Goal: Task Accomplishment & Management: Use online tool/utility

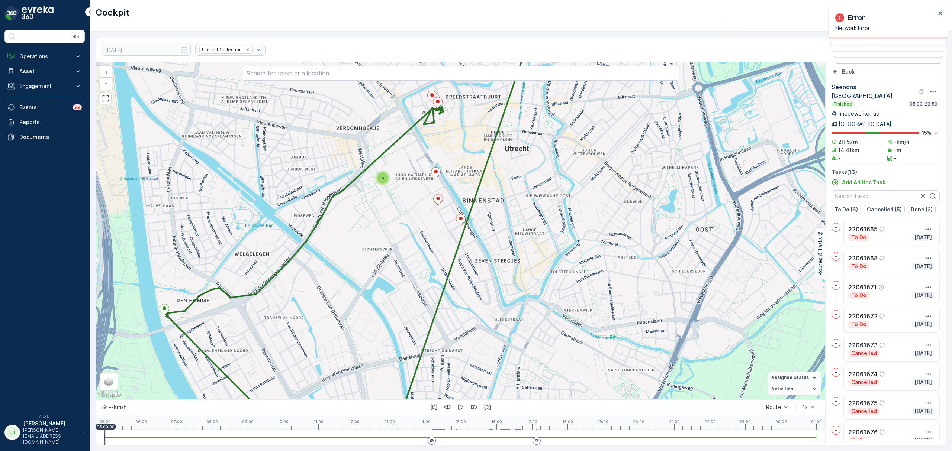
click at [52, 57] on p "Operations" at bounding box center [44, 56] width 51 height 7
click at [49, 72] on link "Insights" at bounding box center [50, 69] width 69 height 10
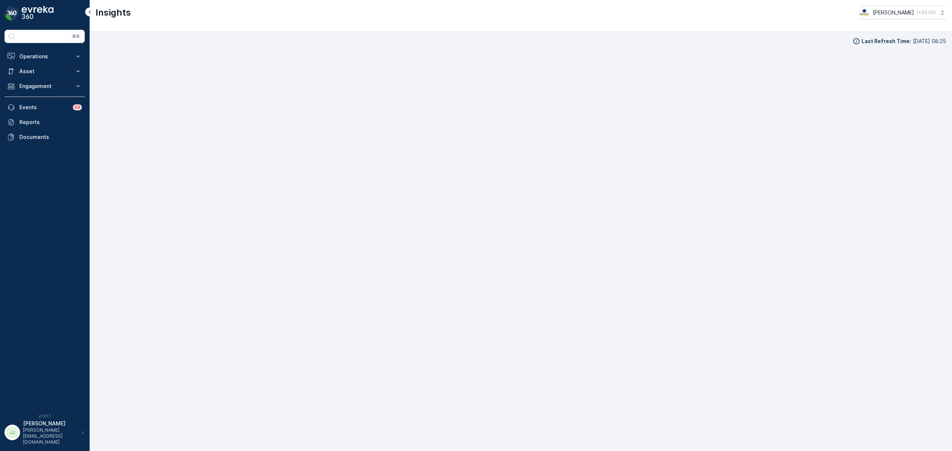
scroll to position [10, 0]
drag, startPoint x: 44, startPoint y: 55, endPoint x: 43, endPoint y: 63, distance: 7.8
click at [44, 55] on p "Operations" at bounding box center [44, 56] width 51 height 7
click at [41, 80] on link "Planning" at bounding box center [50, 79] width 69 height 10
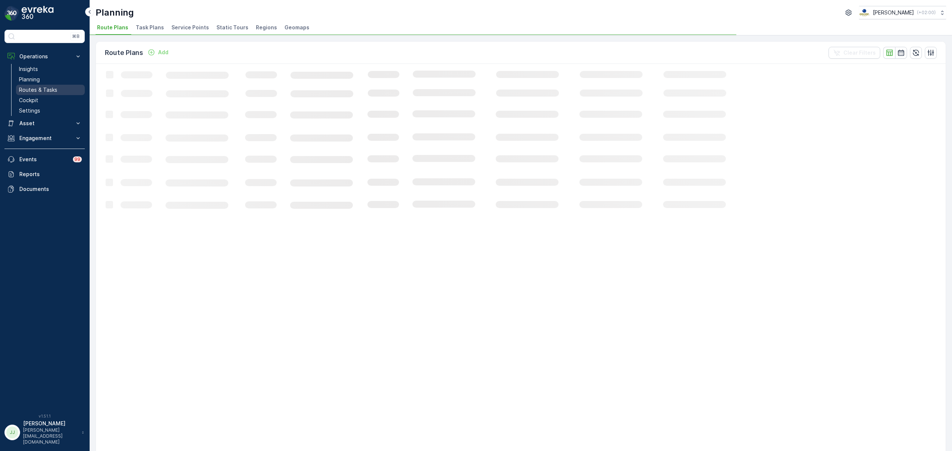
drag, startPoint x: 36, startPoint y: 100, endPoint x: 36, endPoint y: 95, distance: 4.5
click at [36, 100] on p "Cockpit" at bounding box center [28, 100] width 19 height 7
click at [36, 96] on link "Cockpit" at bounding box center [50, 100] width 69 height 10
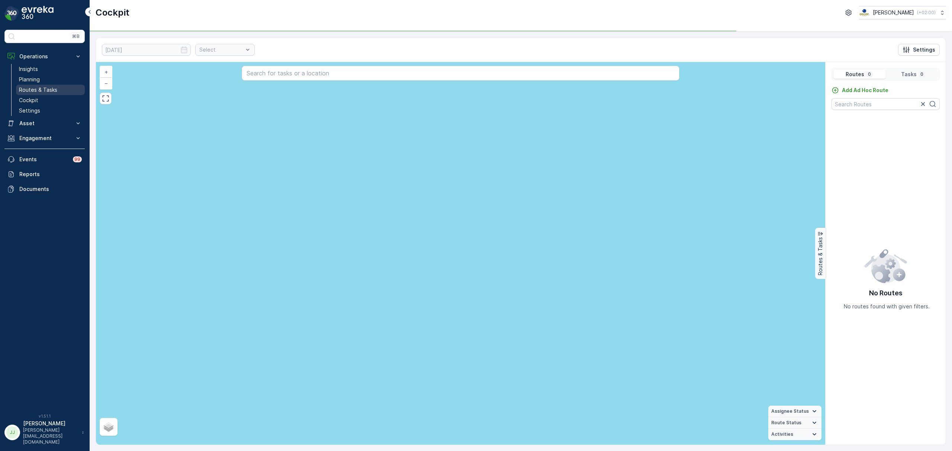
click at [39, 91] on p "Routes & Tasks" at bounding box center [38, 89] width 38 height 7
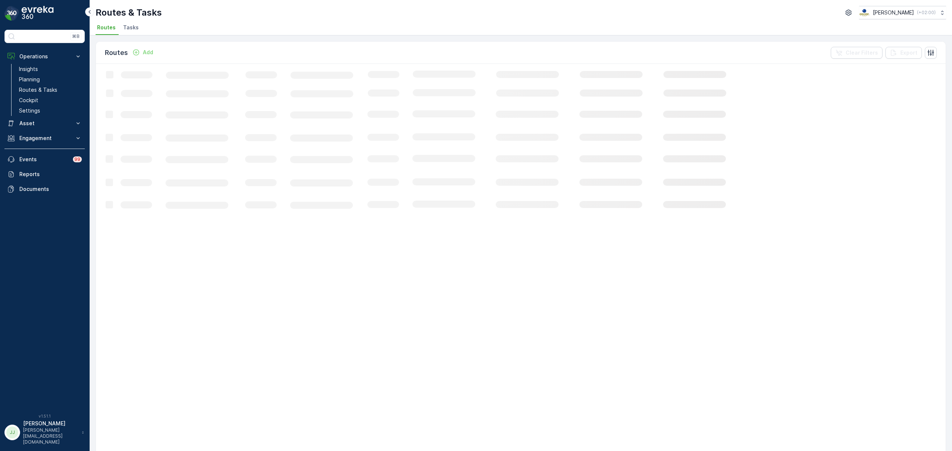
click at [131, 28] on span "Tasks" at bounding box center [131, 27] width 16 height 7
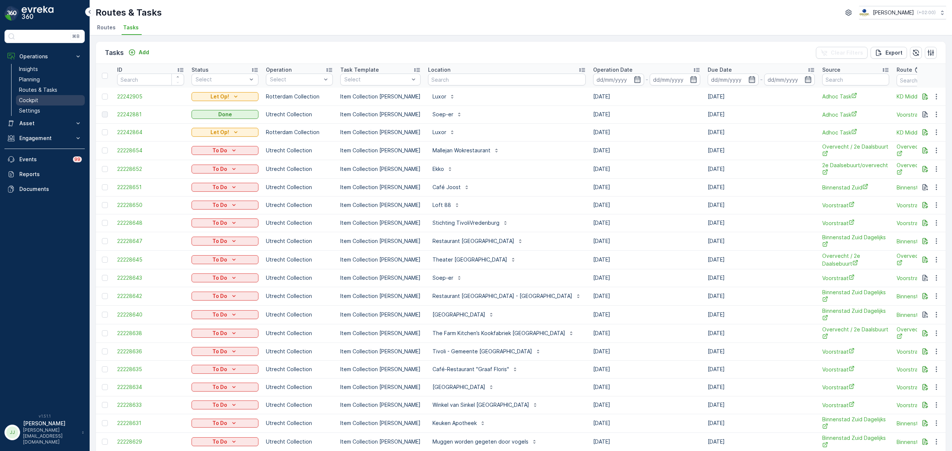
click at [54, 103] on link "Cockpit" at bounding box center [50, 100] width 69 height 10
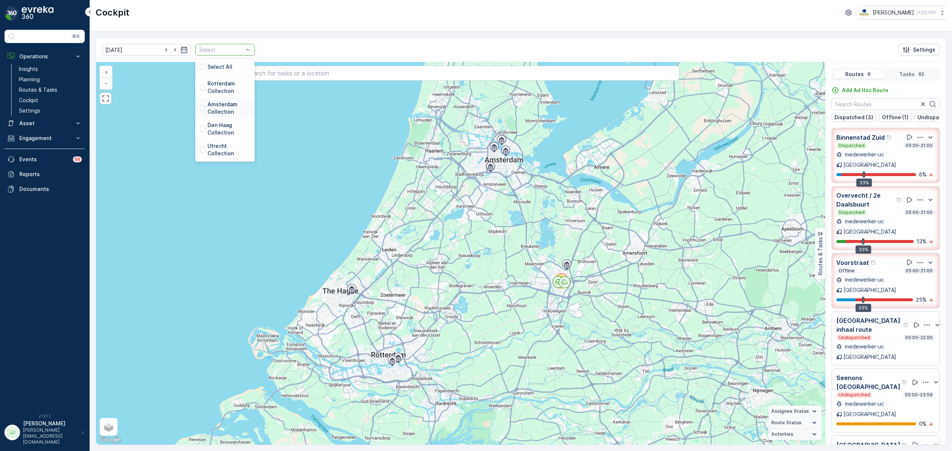
click at [209, 108] on p "Amsterdam Collection" at bounding box center [228, 108] width 43 height 15
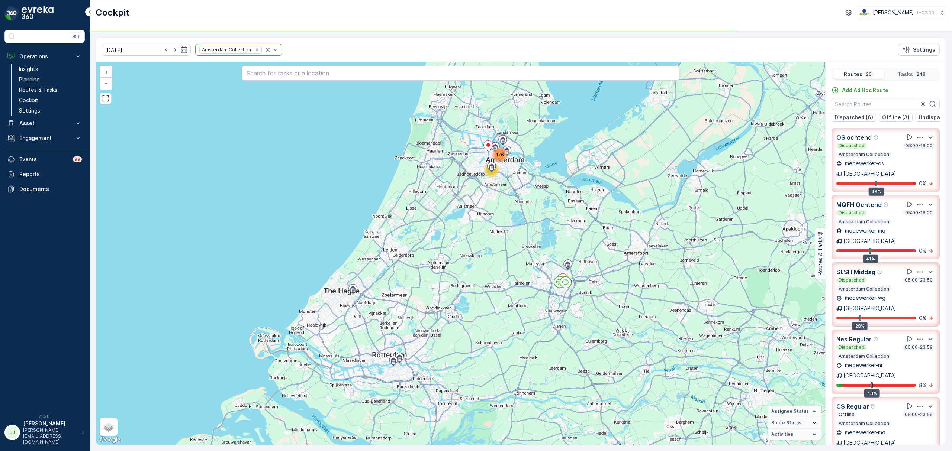
click at [162, 51] on div at bounding box center [174, 49] width 25 height 7
click at [165, 51] on icon "button" at bounding box center [166, 49] width 2 height 3
type input "[DATE]"
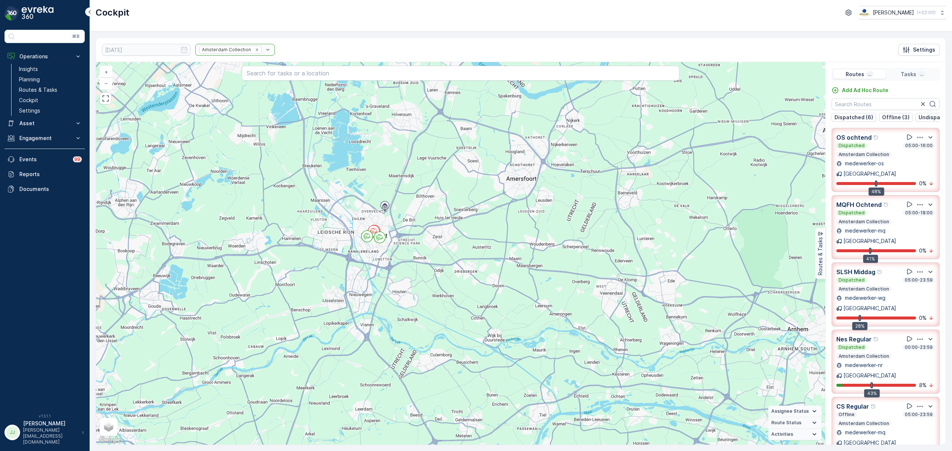
click at [247, 21] on div "Cockpit Oscar Circulair ( +02:00 )" at bounding box center [521, 16] width 862 height 32
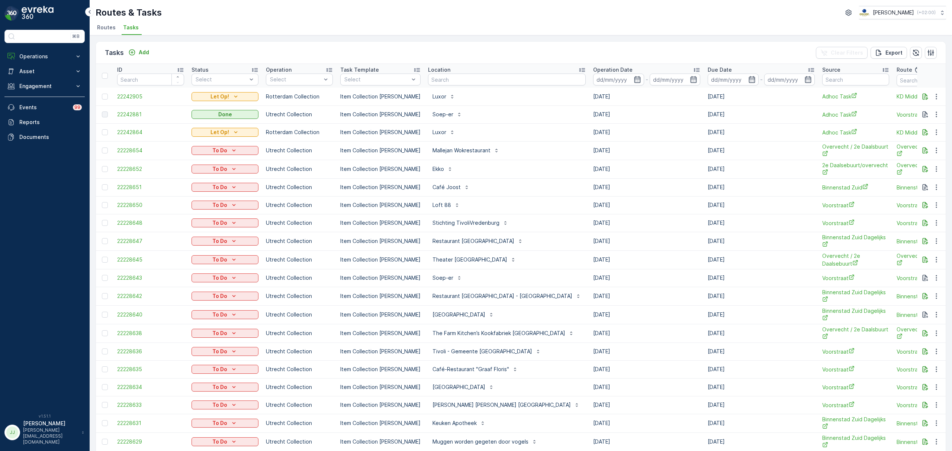
click at [927, 137] on td at bounding box center [931, 132] width 29 height 18
click at [925, 134] on icon "button" at bounding box center [924, 132] width 7 height 7
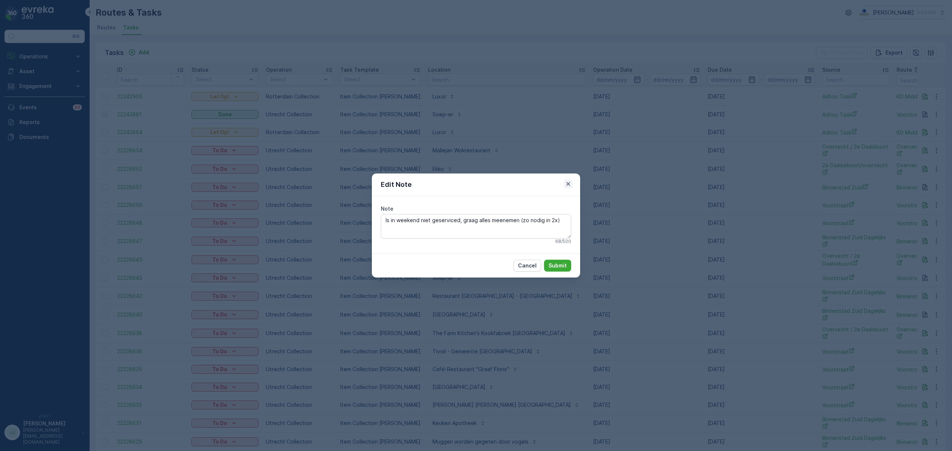
click at [569, 182] on icon "button" at bounding box center [567, 183] width 7 height 7
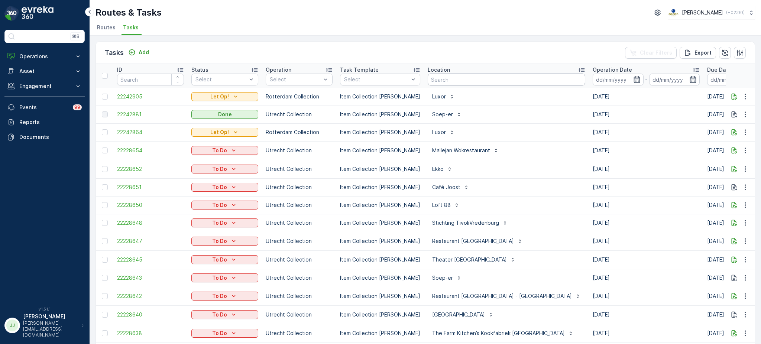
click at [435, 81] on input "text" at bounding box center [507, 80] width 158 height 12
type input "keuken"
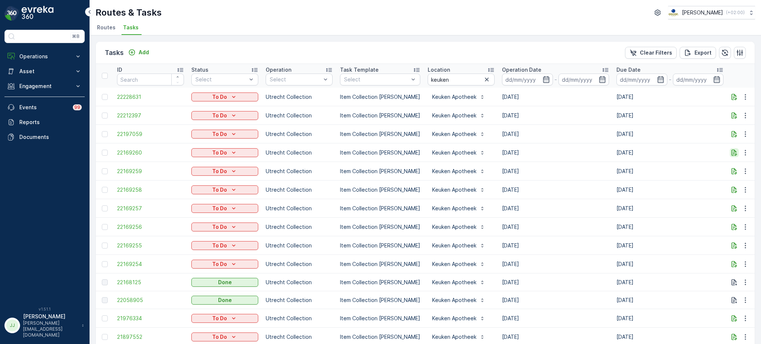
click at [731, 154] on icon "button" at bounding box center [734, 152] width 7 height 7
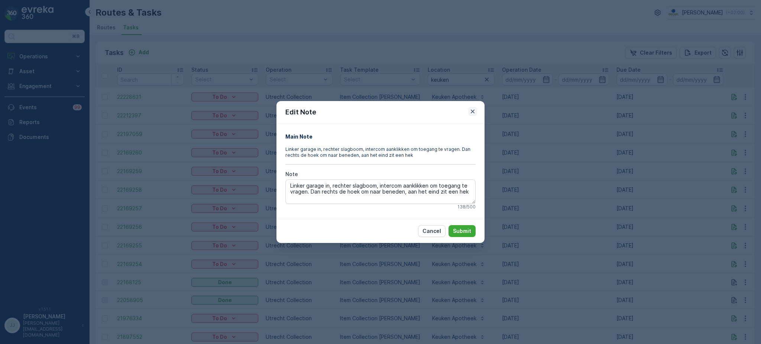
click at [472, 111] on icon "button" at bounding box center [472, 111] width 7 height 7
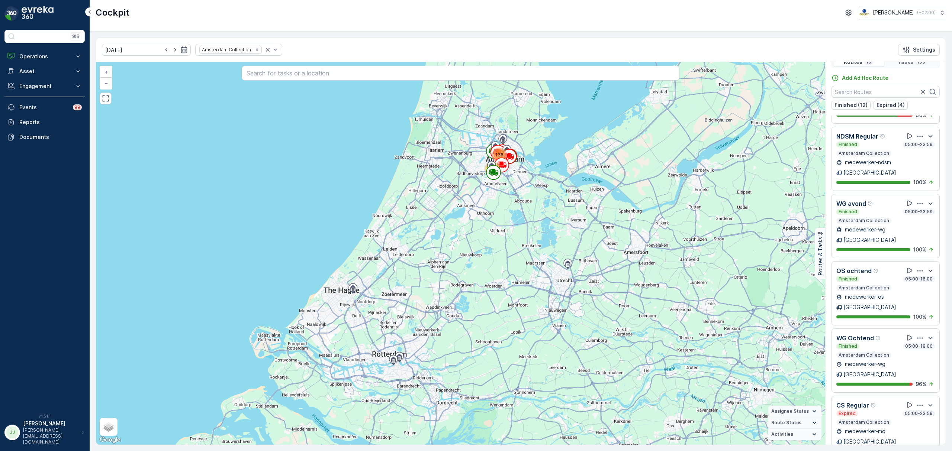
scroll to position [19, 0]
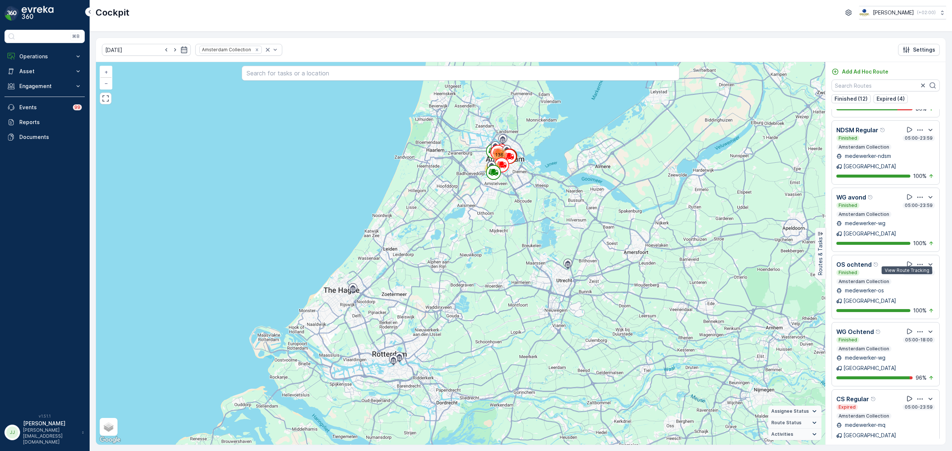
click at [907, 396] on icon at bounding box center [909, 399] width 5 height 6
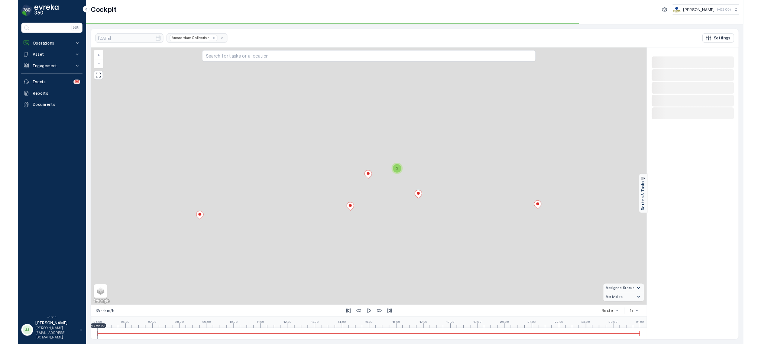
scroll to position [0, 0]
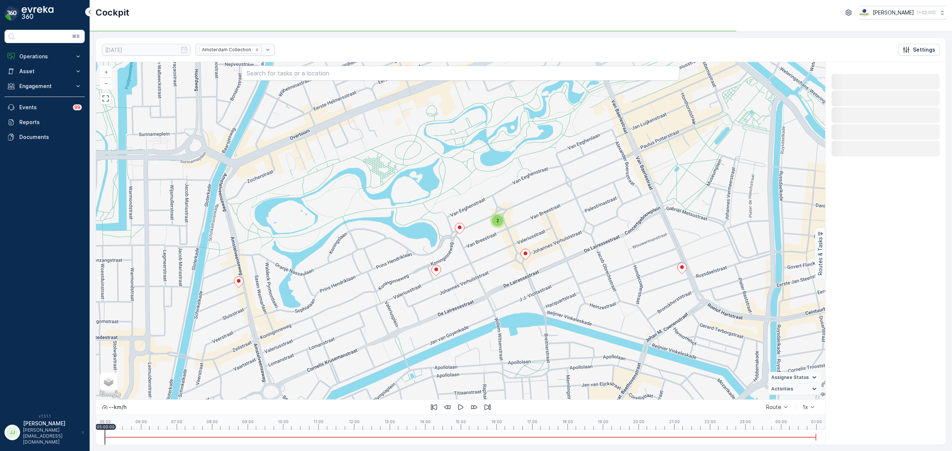
drag, startPoint x: 382, startPoint y: 256, endPoint x: 398, endPoint y: 243, distance: 20.3
click at [397, 244] on div "2 + − Satellite Roadmap Terrain Hybrid Leaflet Keyboard shortcuts Map Data Map …" at bounding box center [460, 231] width 729 height 338
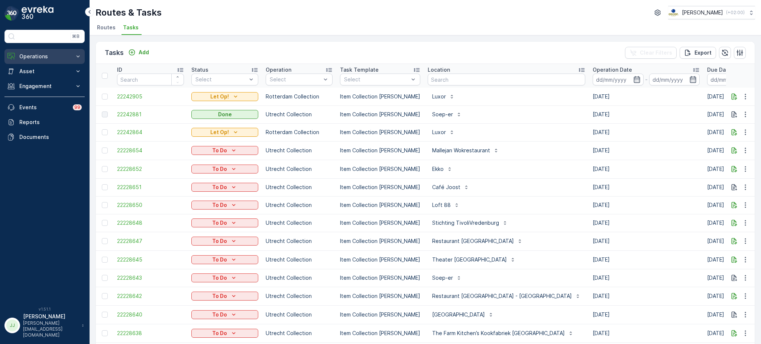
click at [57, 55] on p "Operations" at bounding box center [44, 56] width 51 height 7
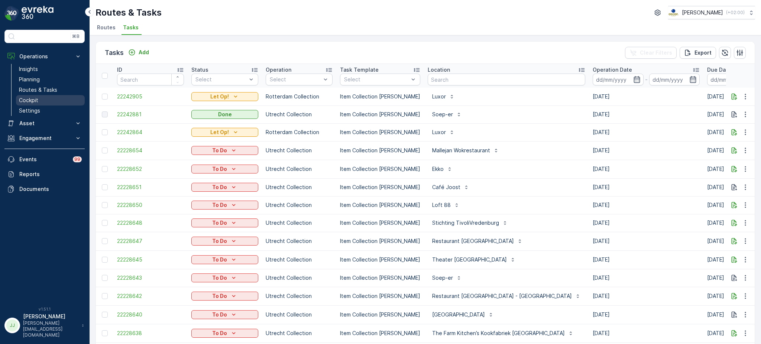
click at [33, 101] on p "Cockpit" at bounding box center [28, 100] width 19 height 7
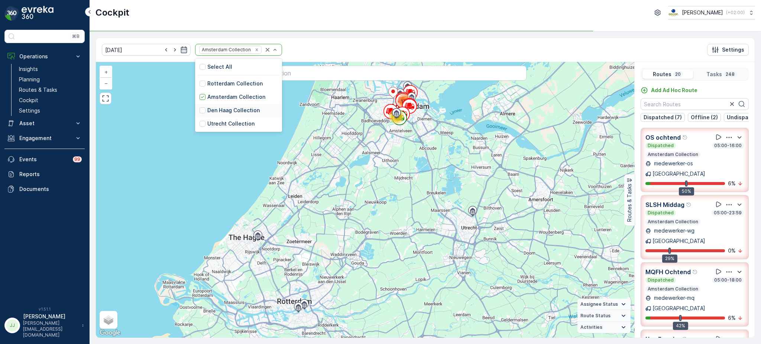
click at [198, 119] on div "71 176 + − Satellite Roadmap Terrain Hybrid Leaflet Keyboard shortcuts Map Data…" at bounding box center [365, 200] width 539 height 276
click at [200, 125] on div "Utrecht Collection" at bounding box center [227, 123] width 55 height 7
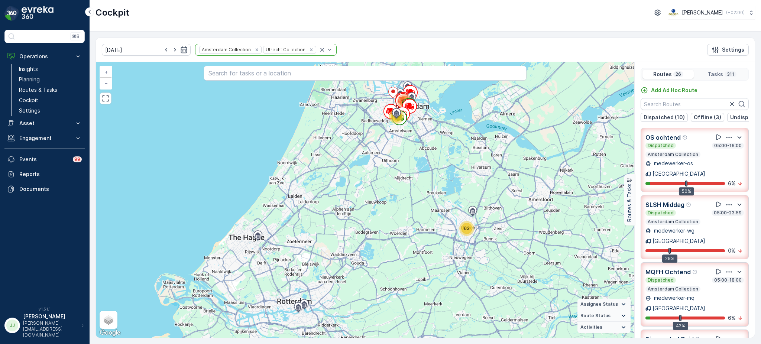
click at [255, 50] on icon "Remove Amsterdam Collection" at bounding box center [256, 49] width 3 height 3
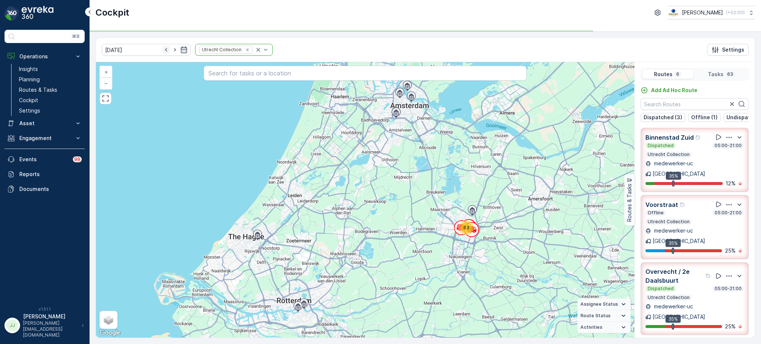
click at [162, 48] on icon "button" at bounding box center [165, 49] width 7 height 7
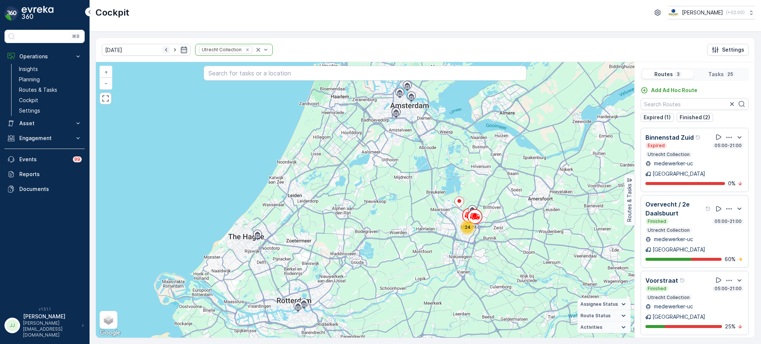
click at [162, 48] on icon "button" at bounding box center [165, 49] width 7 height 7
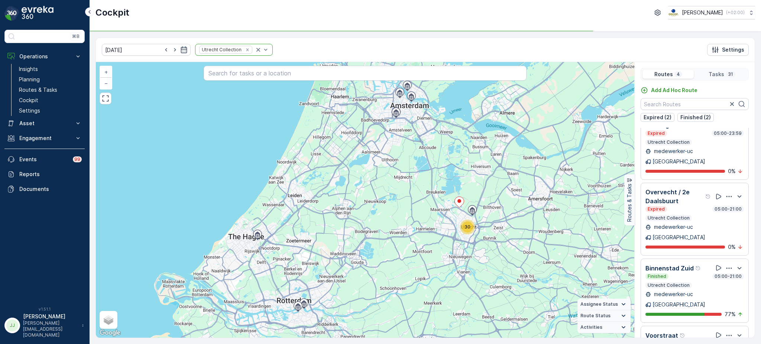
scroll to position [19, 0]
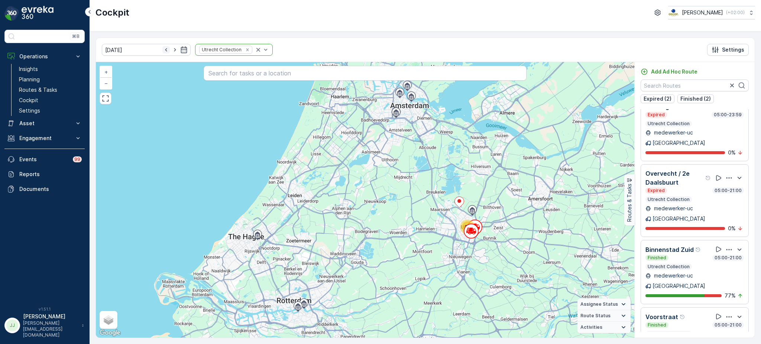
click at [162, 52] on icon "button" at bounding box center [165, 49] width 7 height 7
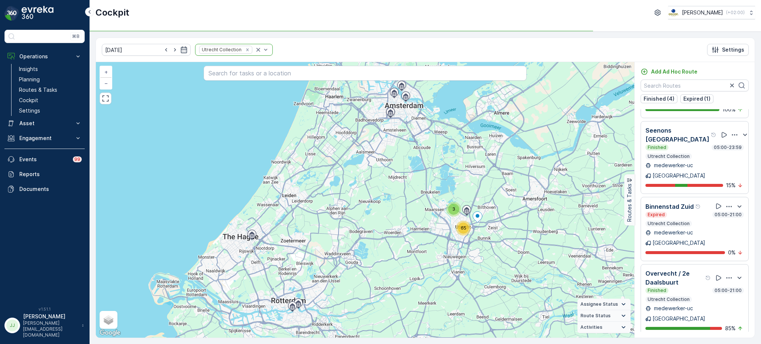
scroll to position [44, 0]
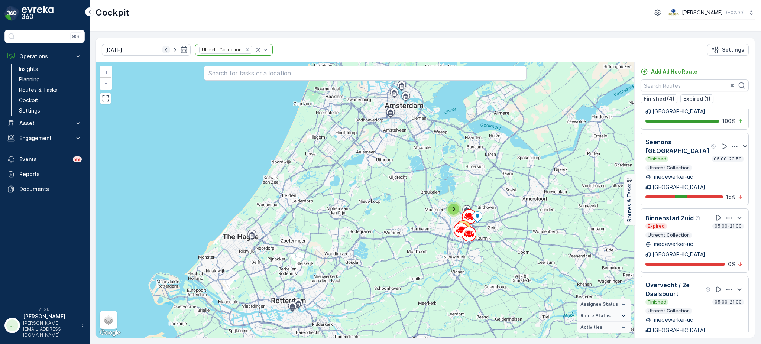
click at [162, 52] on icon "button" at bounding box center [165, 49] width 7 height 7
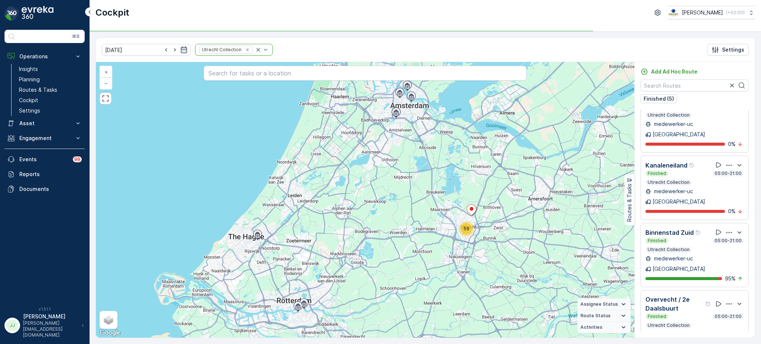
scroll to position [69, 0]
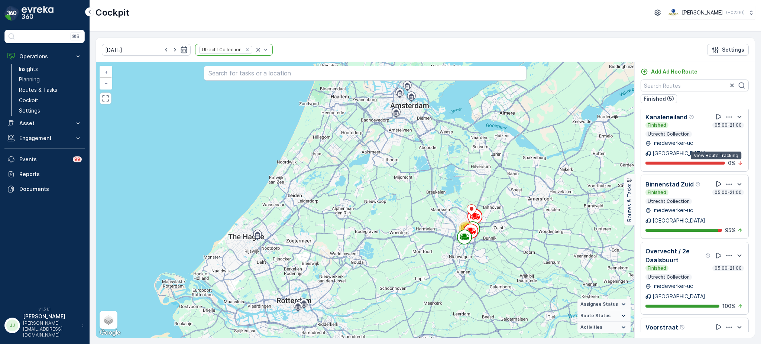
click at [716, 180] on icon at bounding box center [718, 183] width 7 height 7
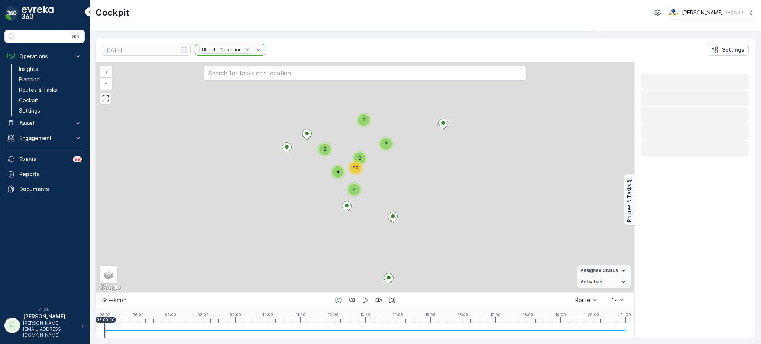
scroll to position [0, 0]
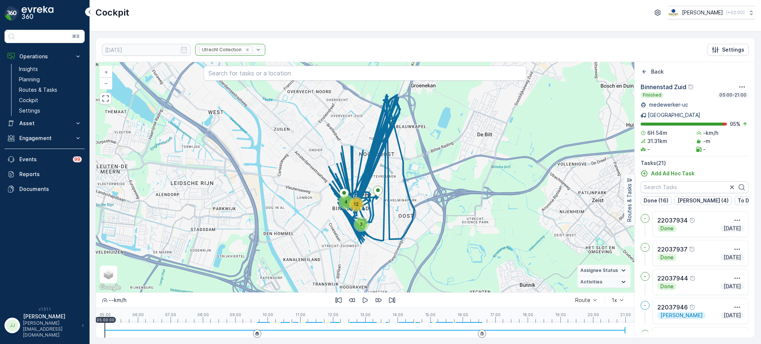
drag, startPoint x: 313, startPoint y: 159, endPoint x: 281, endPoint y: 217, distance: 65.9
click at [281, 217] on div "3 4 12 + − Satellite Roadmap Terrain Hybrid Leaflet Keyboard shortcuts Map Data…" at bounding box center [365, 177] width 539 height 230
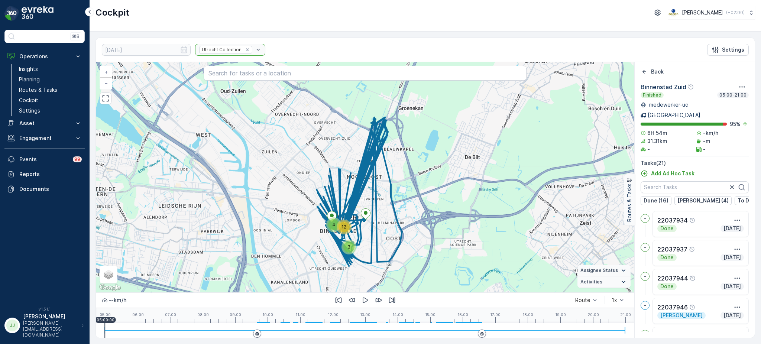
click at [646, 71] on icon "Back" at bounding box center [645, 72] width 4 height 4
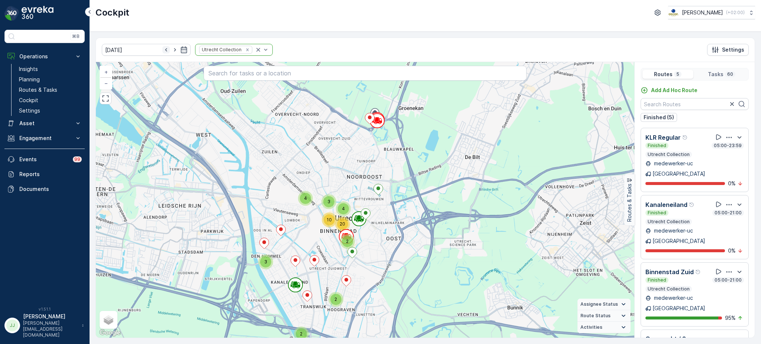
click at [165, 51] on icon "button" at bounding box center [166, 49] width 2 height 3
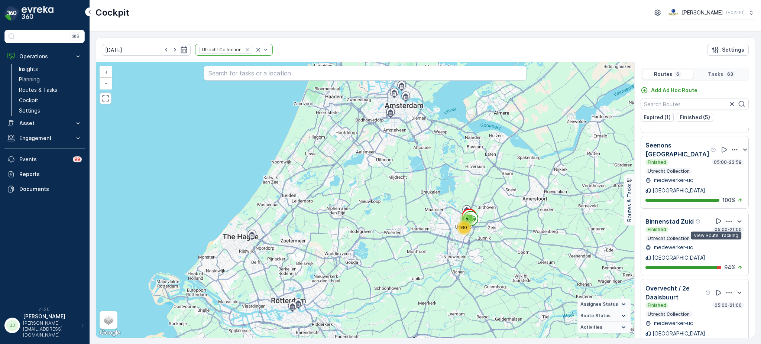
scroll to position [117, 0]
click at [715, 217] on icon at bounding box center [718, 220] width 7 height 7
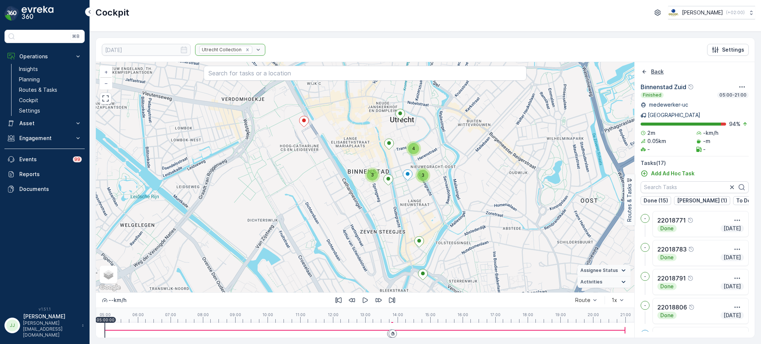
click at [642, 74] on icon "Back" at bounding box center [644, 71] width 7 height 7
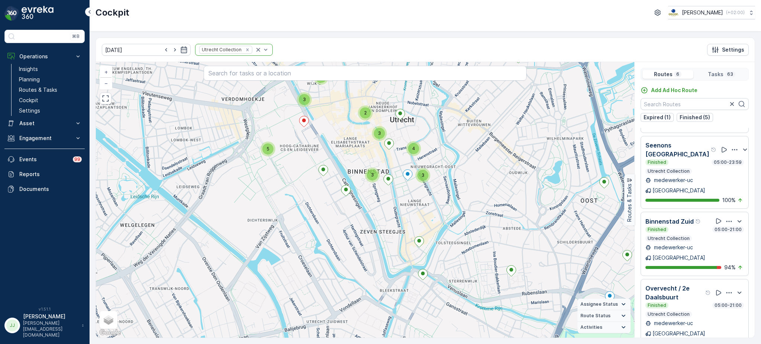
scroll to position [19, 0]
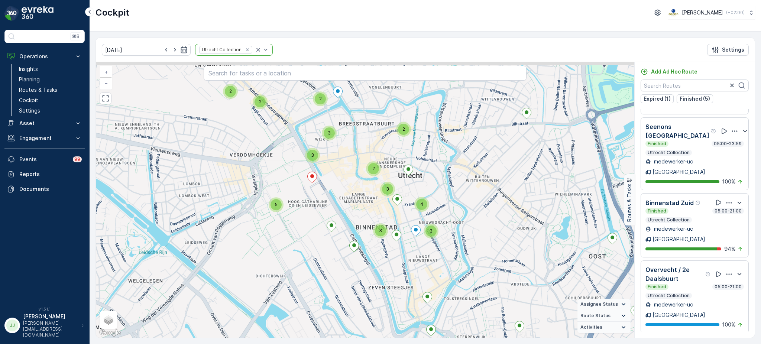
drag, startPoint x: 532, startPoint y: 187, endPoint x: 540, endPoint y: 242, distance: 56.4
click at [540, 242] on div "5 2 2 2 2 3 3 2 3 3 2 2 3 4 + − Satellite Roadmap Terrain Hybrid Leaflet Keyboa…" at bounding box center [365, 200] width 539 height 276
click at [715, 199] on icon at bounding box center [718, 202] width 7 height 7
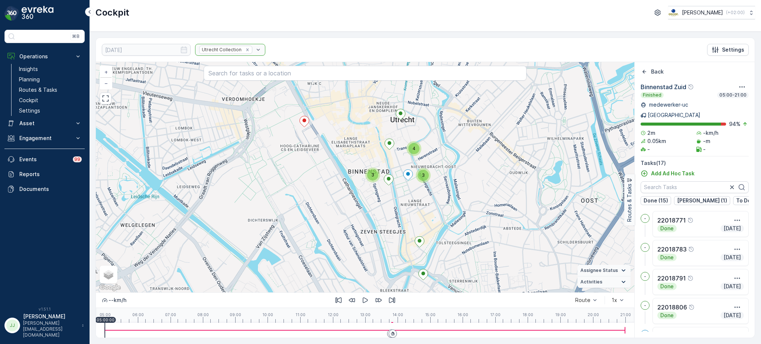
scroll to position [0, 0]
click at [643, 70] on icon "Back" at bounding box center [644, 71] width 7 height 7
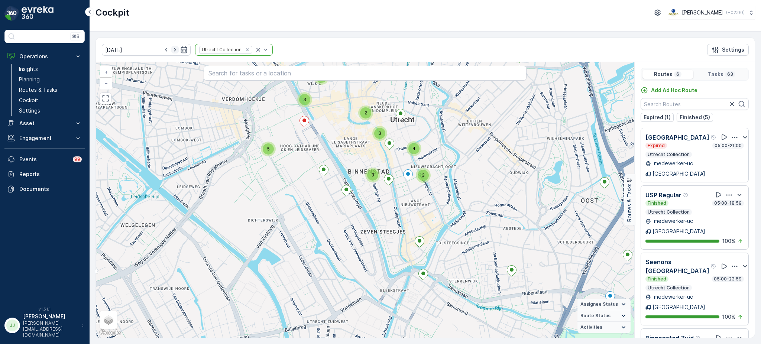
click at [171, 49] on icon "button" at bounding box center [174, 49] width 7 height 7
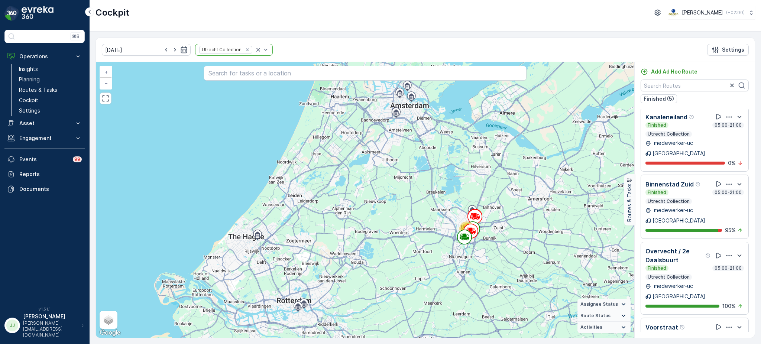
scroll to position [18, 0]
click at [717, 181] on icon at bounding box center [718, 184] width 7 height 7
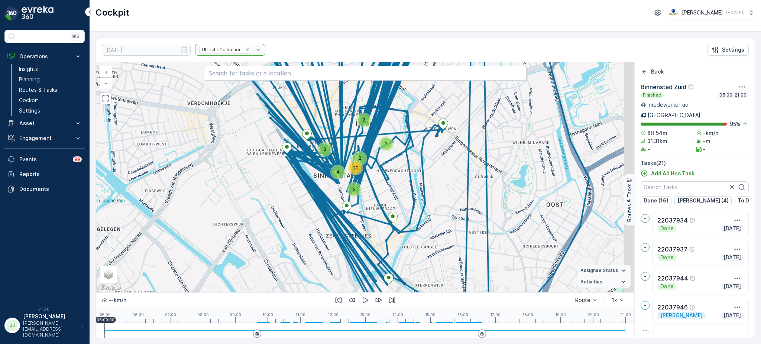
scroll to position [0, 0]
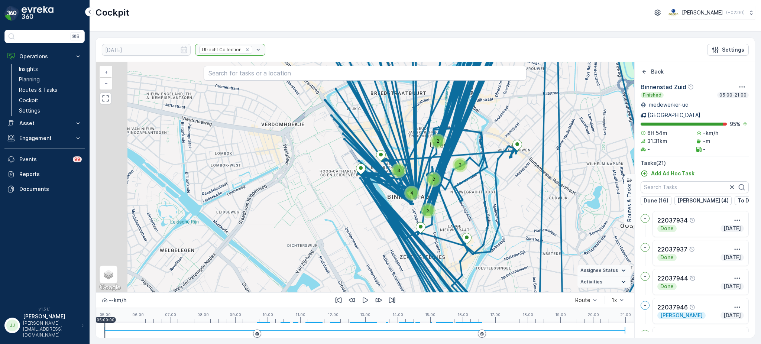
drag, startPoint x: 412, startPoint y: 174, endPoint x: 486, endPoint y: 196, distance: 77.2
click at [486, 196] on div "3 2 2 2 2 4 + − Satellite Roadmap Terrain Hybrid Leaflet Keyboard shortcuts Map…" at bounding box center [365, 177] width 539 height 230
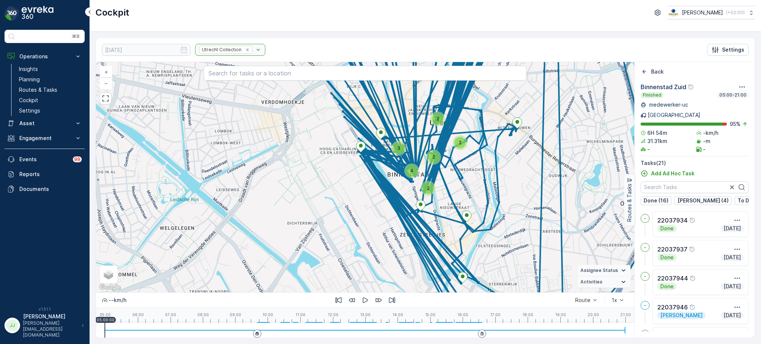
click at [461, 149] on div "2" at bounding box center [460, 142] width 15 height 15
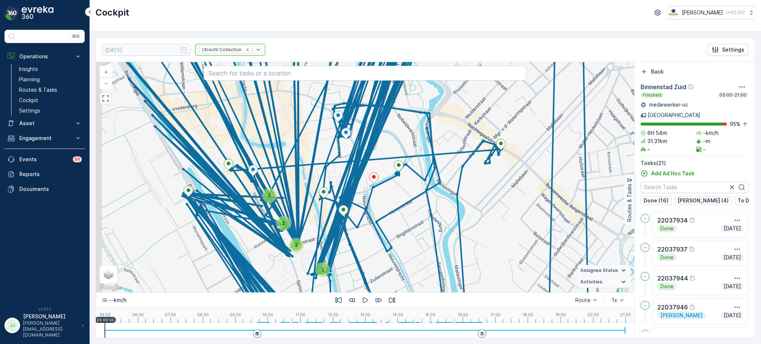
drag, startPoint x: 369, startPoint y: 174, endPoint x: 436, endPoint y: 174, distance: 66.5
click at [436, 174] on div "2 2 2 2 + − Satellite Roadmap Terrain Hybrid Leaflet Keyboard shortcuts Map Dat…" at bounding box center [365, 177] width 539 height 230
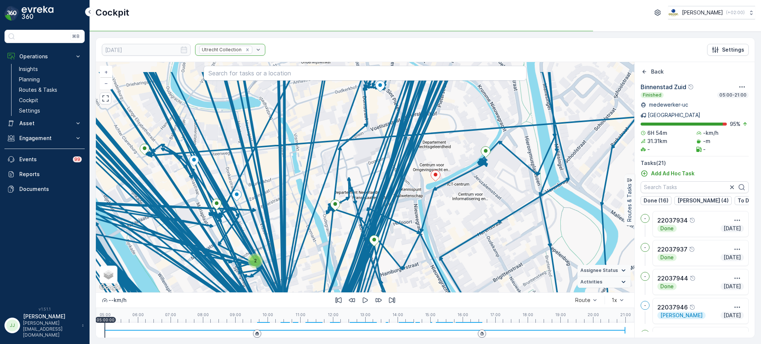
drag, startPoint x: 437, startPoint y: 154, endPoint x: 455, endPoint y: 213, distance: 61.5
click at [455, 213] on div "2 2 2 + − Satellite Roadmap Terrain Hybrid Leaflet Keyboard shortcuts Map Data …" at bounding box center [365, 177] width 539 height 230
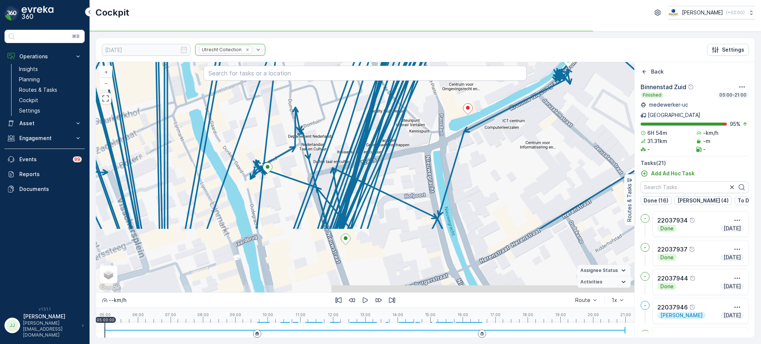
drag, startPoint x: 432, startPoint y: 252, endPoint x: 471, endPoint y: 165, distance: 94.7
click at [471, 165] on div "2 2 2 + − Satellite Roadmap Terrain Hybrid Leaflet Keyboard shortcuts Map Data …" at bounding box center [365, 177] width 539 height 230
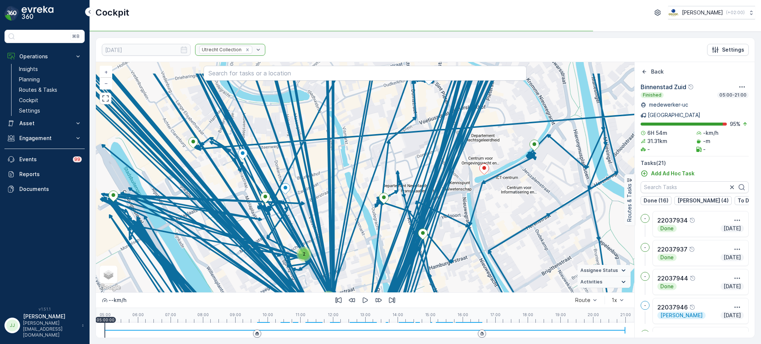
drag, startPoint x: 471, startPoint y: 165, endPoint x: 485, endPoint y: 200, distance: 37.3
click at [485, 200] on div "2 2 2 + − Satellite Roadmap Terrain Hybrid Leaflet Keyboard shortcuts Map Data …" at bounding box center [365, 177] width 539 height 230
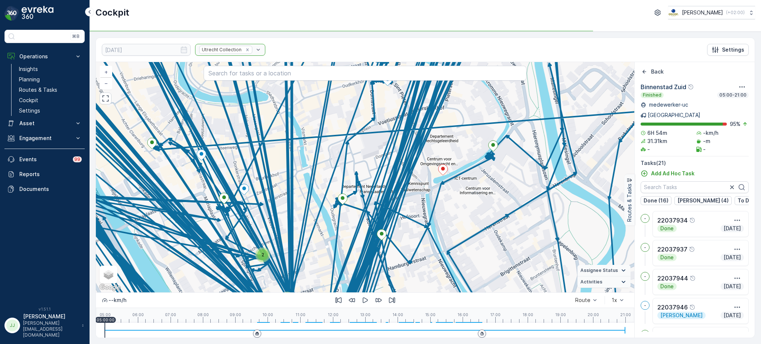
drag, startPoint x: 510, startPoint y: 196, endPoint x: 459, endPoint y: 195, distance: 50.6
click at [459, 195] on div "2 2 2 + − Satellite Roadmap Terrain Hybrid Leaflet Keyboard shortcuts Map Data …" at bounding box center [365, 177] width 539 height 230
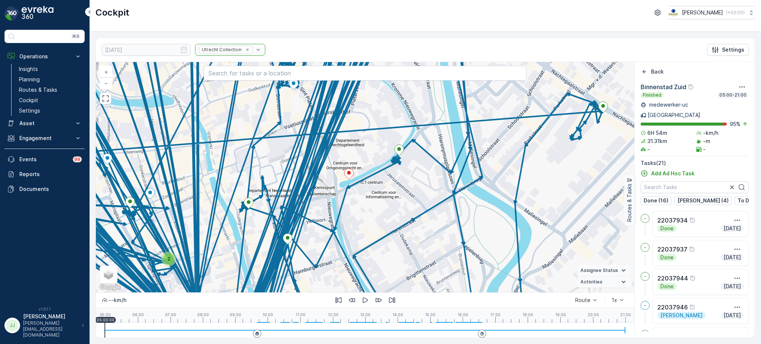
drag, startPoint x: 459, startPoint y: 195, endPoint x: 375, endPoint y: 200, distance: 84.9
click at [375, 200] on div "2 2 2 + − Satellite Roadmap Terrain Hybrid Leaflet Keyboard shortcuts Map Data …" at bounding box center [365, 177] width 539 height 230
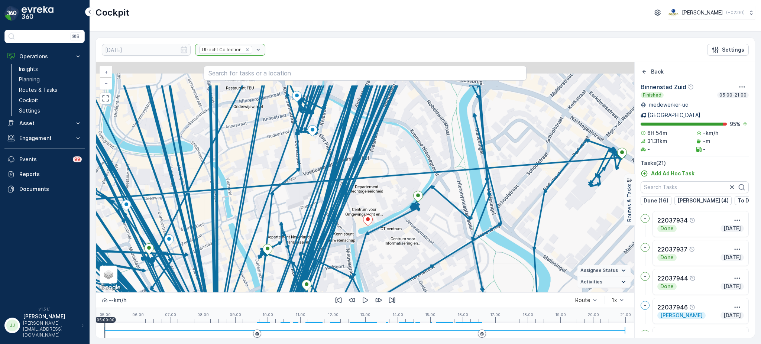
drag, startPoint x: 375, startPoint y: 200, endPoint x: 394, endPoint y: 246, distance: 49.5
click at [394, 246] on div "2 2 2 + − Satellite Roadmap Terrain Hybrid Leaflet Keyboard shortcuts Map Data …" at bounding box center [365, 177] width 539 height 230
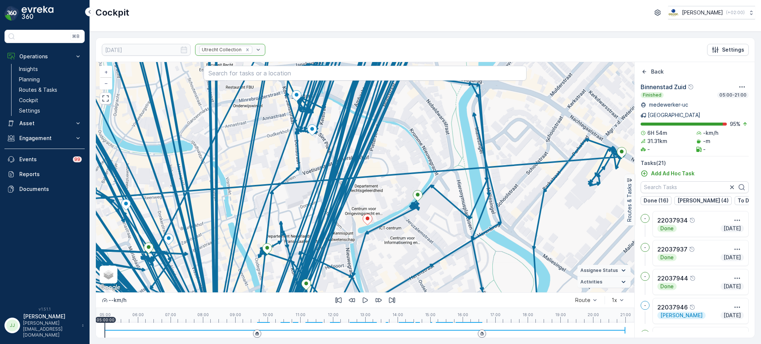
drag, startPoint x: 394, startPoint y: 246, endPoint x: 381, endPoint y: 175, distance: 71.8
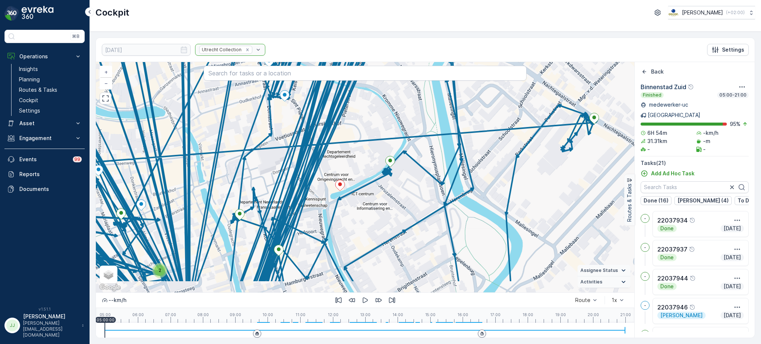
drag, startPoint x: 381, startPoint y: 175, endPoint x: 252, endPoint y: 135, distance: 135.1
click at [252, 135] on div "2 2 2 + − Satellite Roadmap Terrain Hybrid Leaflet Keyboard shortcuts Map Data …" at bounding box center [365, 177] width 539 height 230
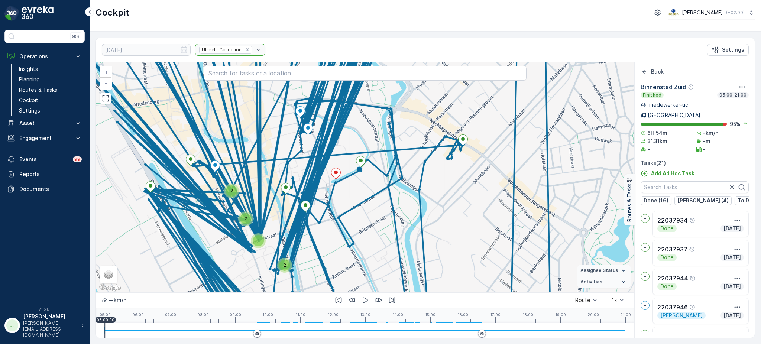
drag, startPoint x: 381, startPoint y: 135, endPoint x: 362, endPoint y: 282, distance: 148.1
click at [362, 282] on div "2 2 2 2 + − Satellite Roadmap Terrain Hybrid Leaflet Keyboard shortcuts Map Dat…" at bounding box center [365, 177] width 539 height 230
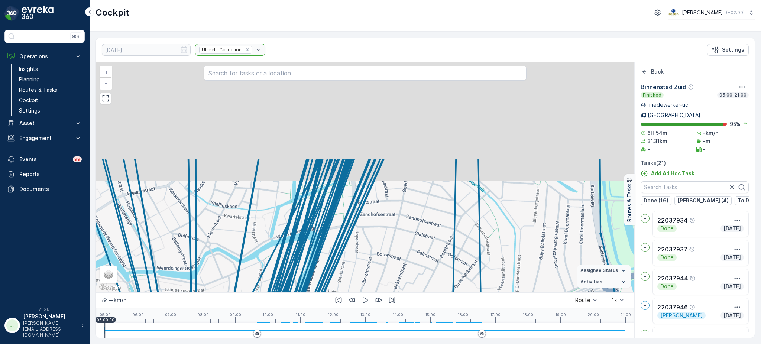
drag, startPoint x: 414, startPoint y: 153, endPoint x: 365, endPoint y: 292, distance: 147.8
click at [365, 292] on div "2 2 2 2 + − Satellite Roadmap Terrain Hybrid Leaflet Keyboard shortcuts Map Dat…" at bounding box center [365, 200] width 539 height 276
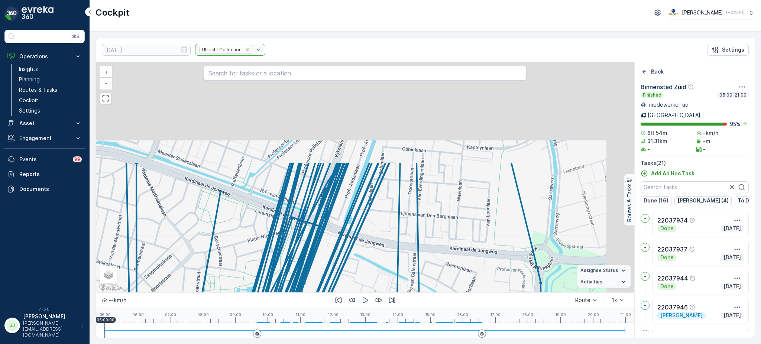
drag, startPoint x: 406, startPoint y: 191, endPoint x: 351, endPoint y: 325, distance: 145.2
click at [351, 325] on div "2 2 2 2 + − Satellite Roadmap Terrain Hybrid Leaflet Keyboard shortcuts Map Dat…" at bounding box center [365, 200] width 539 height 276
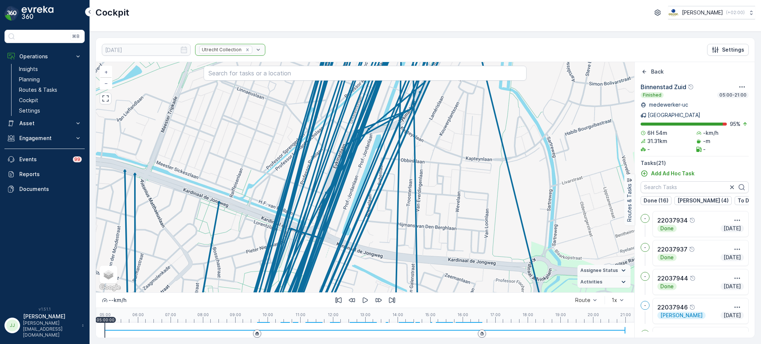
drag, startPoint x: 397, startPoint y: 192, endPoint x: 350, endPoint y: 319, distance: 135.1
click at [350, 319] on div "2 2 2 2 + − Satellite Roadmap Terrain Hybrid Leaflet Keyboard shortcuts Map Dat…" at bounding box center [365, 200] width 539 height 276
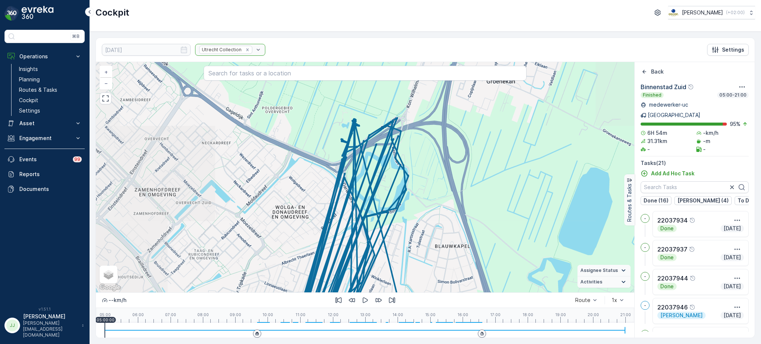
drag, startPoint x: 393, startPoint y: 146, endPoint x: 374, endPoint y: 283, distance: 138.9
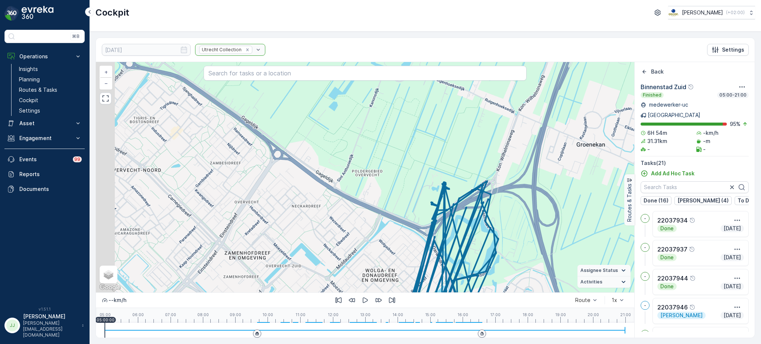
drag, startPoint x: 337, startPoint y: 197, endPoint x: 437, endPoint y: 176, distance: 101.8
click at [437, 176] on div "2 2 2 2 4 3 + − Satellite Roadmap Terrain Hybrid Leaflet Keyboard shortcuts Map…" at bounding box center [365, 177] width 539 height 230
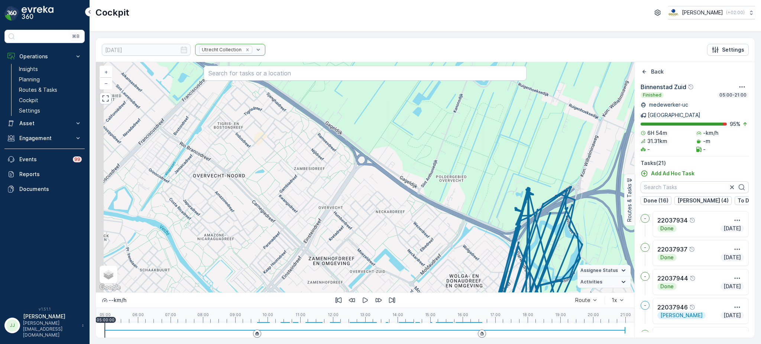
drag, startPoint x: 437, startPoint y: 176, endPoint x: 524, endPoint y: 183, distance: 88.0
click at [524, 183] on div "2 2 2 2 4 3 + − Satellite Roadmap Terrain Hybrid Leaflet Keyboard shortcuts Map…" at bounding box center [365, 177] width 539 height 230
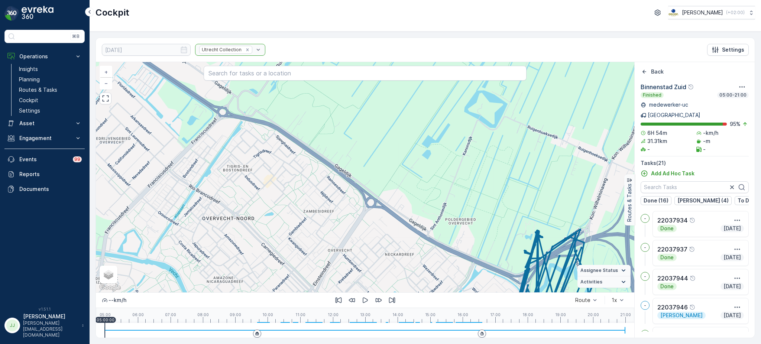
drag, startPoint x: 472, startPoint y: 156, endPoint x: 478, endPoint y: 198, distance: 42.1
click at [478, 198] on div "2 2 2 2 4 3 + − Satellite Roadmap Terrain Hybrid Leaflet Keyboard shortcuts Map…" at bounding box center [365, 177] width 539 height 230
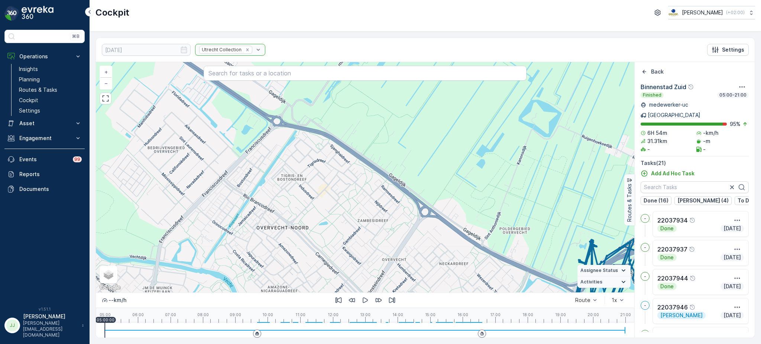
drag, startPoint x: 369, startPoint y: 177, endPoint x: 365, endPoint y: 219, distance: 41.9
click at [365, 219] on div "2 2 2 2 4 3 + − Satellite Roadmap Terrain Hybrid Leaflet Keyboard shortcuts Map…" at bounding box center [365, 177] width 539 height 230
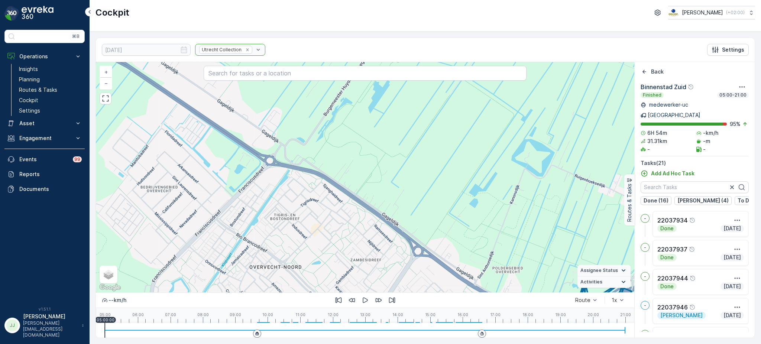
drag, startPoint x: 372, startPoint y: 182, endPoint x: 324, endPoint y: 142, distance: 62.3
click at [324, 142] on div "2 2 2 2 4 3 + − Satellite Roadmap Terrain Hybrid Leaflet Keyboard shortcuts Map…" at bounding box center [365, 177] width 539 height 230
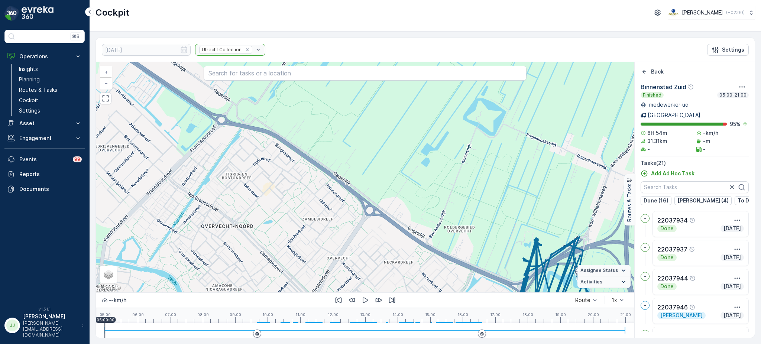
click at [643, 70] on icon "Back" at bounding box center [644, 71] width 7 height 7
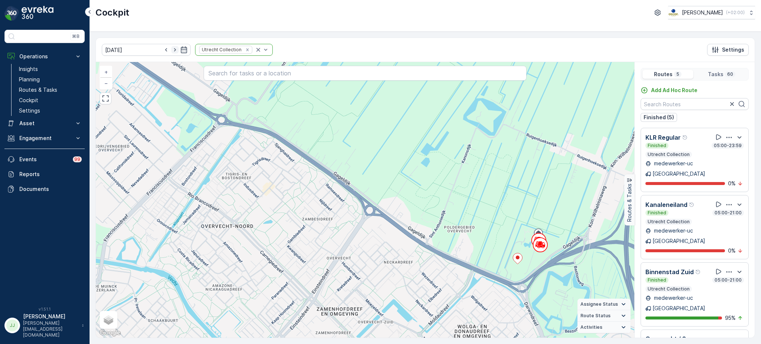
click at [171, 50] on icon "button" at bounding box center [174, 49] width 7 height 7
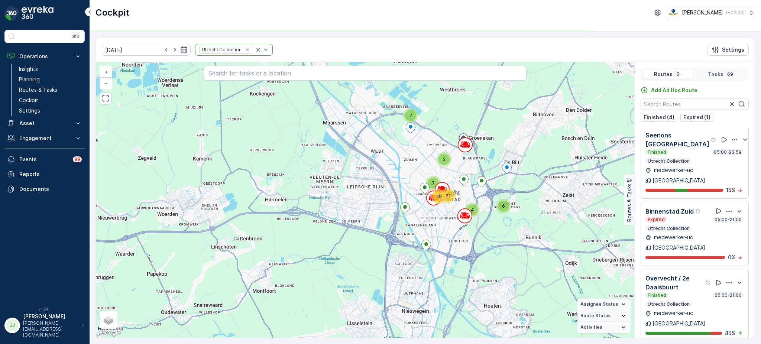
scroll to position [19, 0]
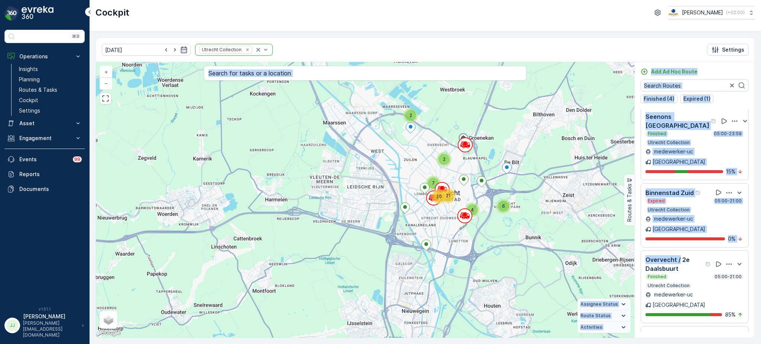
drag, startPoint x: 679, startPoint y: 214, endPoint x: 514, endPoint y: 204, distance: 164.9
click at [514, 204] on div "2 2 6 4 7 21 20 + − Satellite Roadmap Terrain Hybrid Leaflet Keyboard shortcuts…" at bounding box center [425, 200] width 659 height 276
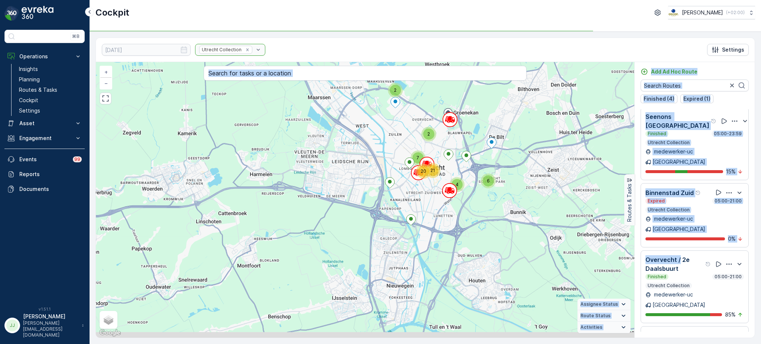
drag, startPoint x: 515, startPoint y: 203, endPoint x: 500, endPoint y: 178, distance: 29.5
click at [500, 178] on div "2 2 6 4 7 21 20 + − Satellite Roadmap Terrain Hybrid Leaflet Keyboard shortcuts…" at bounding box center [365, 200] width 539 height 276
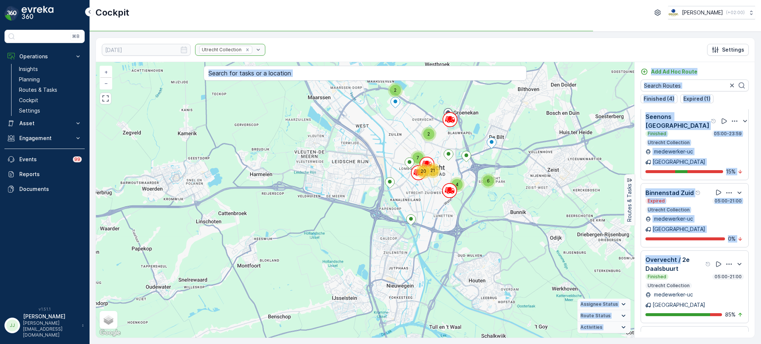
click at [347, 167] on div "2 2 6 4 7 21 20 Utrecht 22126556 + − Satellite Roadmap Terrain Hybrid Leaflet K…" at bounding box center [365, 200] width 539 height 276
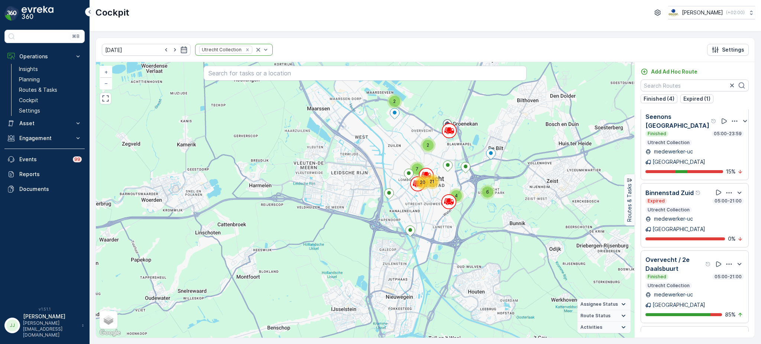
drag, startPoint x: 487, startPoint y: 211, endPoint x: 479, endPoint y: 262, distance: 51.2
click at [479, 262] on div "2 2 6 4 7 21 20 + − Satellite Roadmap Terrain Hybrid Leaflet Keyboard shortcuts…" at bounding box center [365, 200] width 539 height 276
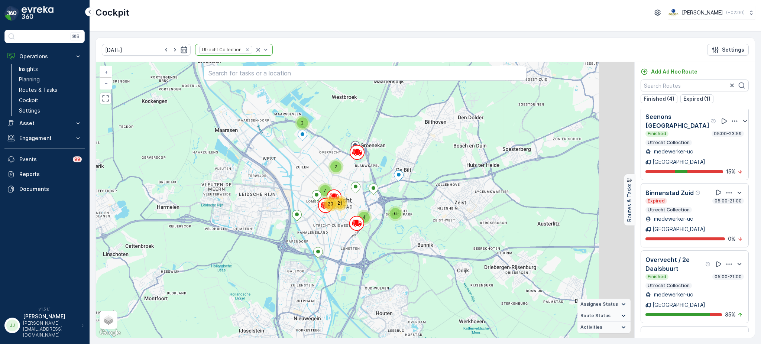
drag, startPoint x: 346, startPoint y: 152, endPoint x: 261, endPoint y: 133, distance: 87.6
click at [261, 133] on div "2 2 6 4 7 21 20 + − Satellite Roadmap Terrain Hybrid Leaflet Keyboard shortcuts…" at bounding box center [365, 200] width 539 height 276
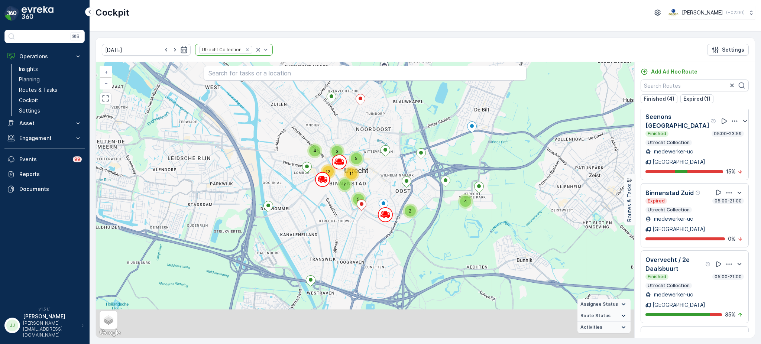
drag, startPoint x: 348, startPoint y: 207, endPoint x: 299, endPoint y: 159, distance: 69.1
click at [299, 159] on div "2 4 2 4 3 5 5 11 7 12 22170478 + − Satellite Roadmap Terrain Hybrid Leaflet Key…" at bounding box center [365, 200] width 539 height 276
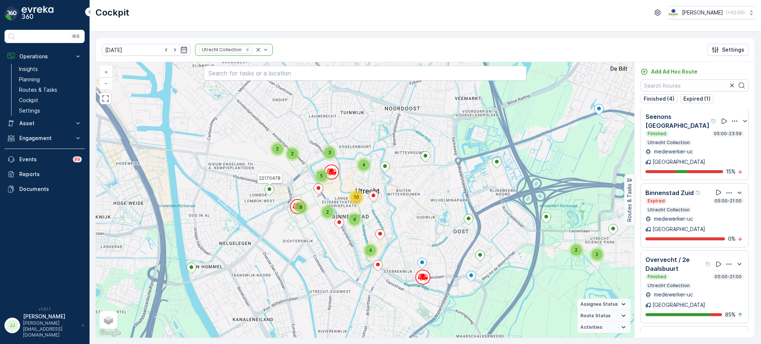
drag, startPoint x: 375, startPoint y: 166, endPoint x: 367, endPoint y: 216, distance: 50.0
click at [367, 216] on div "2 2 2 2 2 3 4 4 10 2 4 6 5 22170478 + − Satellite Roadmap Terrain Hybrid Leafle…" at bounding box center [365, 200] width 539 height 276
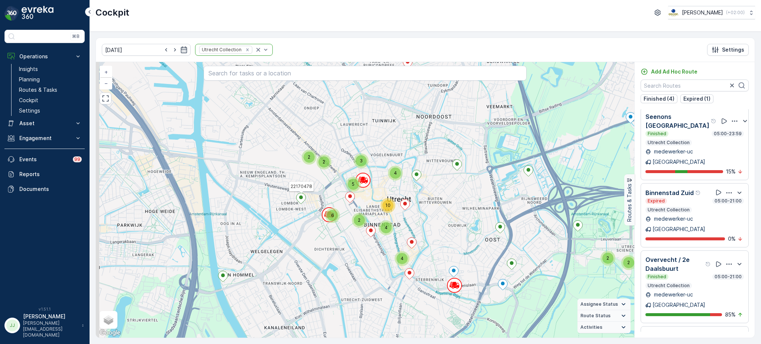
drag, startPoint x: 387, startPoint y: 217, endPoint x: 412, endPoint y: 216, distance: 24.6
click at [412, 216] on div "2 2 2 2 2 3 4 4 10 2 4 6 5 22170478 + − Satellite Roadmap Terrain Hybrid Leafle…" at bounding box center [365, 200] width 539 height 276
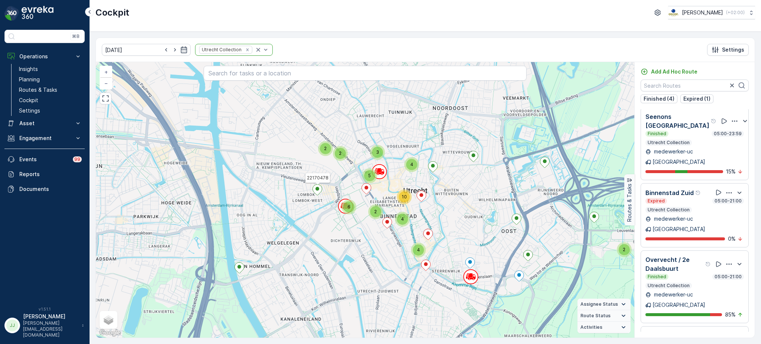
drag, startPoint x: 292, startPoint y: 238, endPoint x: 322, endPoint y: 223, distance: 32.9
click at [322, 223] on div "2 2 2 2 2 3 4 4 10 2 4 6 5 22170478 + − Satellite Roadmap Terrain Hybrid Leafle…" at bounding box center [365, 200] width 539 height 276
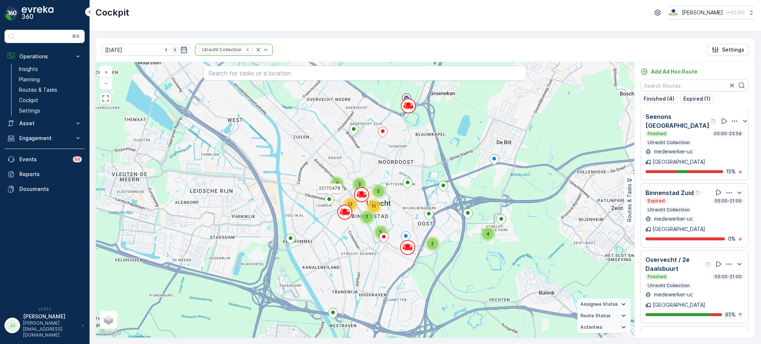
click at [171, 49] on icon "button" at bounding box center [174, 49] width 7 height 7
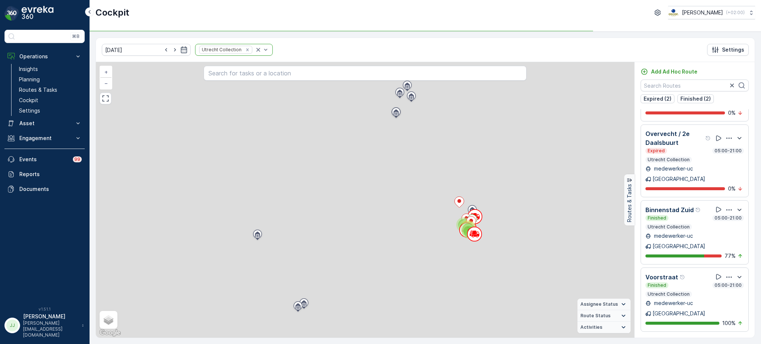
scroll to position [12, 0]
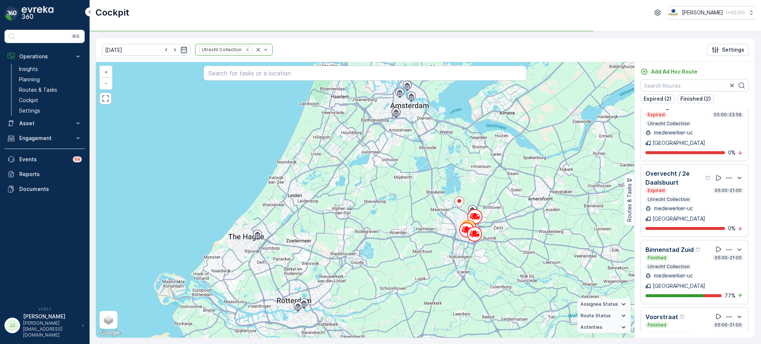
drag, startPoint x: 427, startPoint y: 229, endPoint x: 313, endPoint y: 248, distance: 114.9
click at [313, 248] on div "30 + − Satellite Roadmap Terrain Hybrid Leaflet Keyboard shortcuts Map Data Map…" at bounding box center [365, 200] width 539 height 276
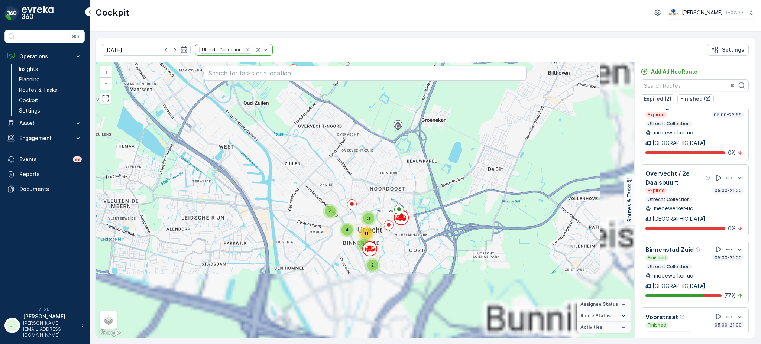
drag, startPoint x: 311, startPoint y: 214, endPoint x: 294, endPoint y: 195, distance: 25.8
click at [294, 195] on div "4 2 3 11 3 4 + − Satellite Roadmap Terrain Hybrid Leaflet Keyboard shortcuts Ma…" at bounding box center [365, 200] width 539 height 276
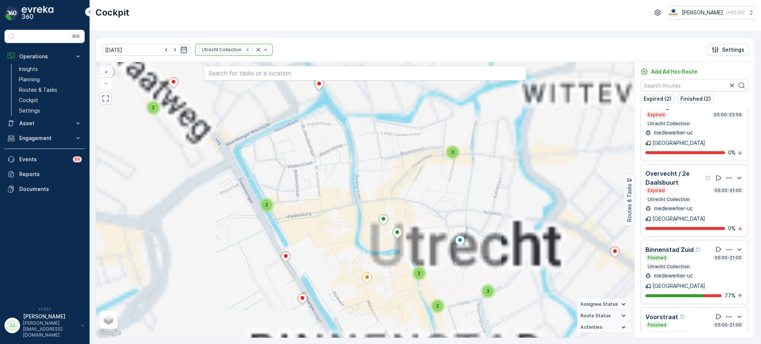
drag, startPoint x: 366, startPoint y: 244, endPoint x: 305, endPoint y: 166, distance: 99.6
click at [305, 166] on div "2 3 3 2 2 2 2 + − Satellite Roadmap Terrain Hybrid Leaflet Keyboard shortcuts M…" at bounding box center [365, 200] width 539 height 276
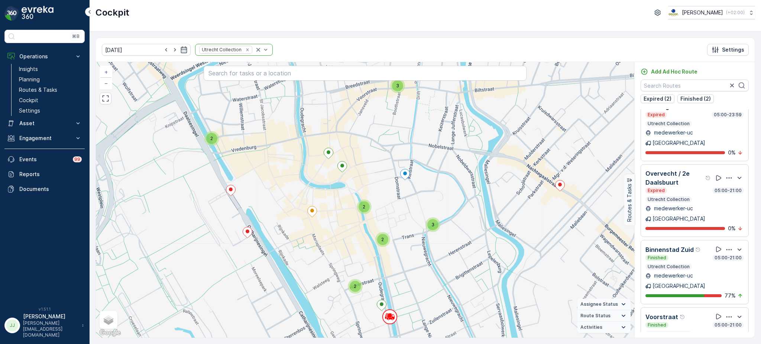
drag, startPoint x: 399, startPoint y: 197, endPoint x: 406, endPoint y: 209, distance: 13.8
click at [406, 209] on div "2 3 3 2 2 2 2 + − Satellite Roadmap Terrain Hybrid Leaflet Keyboard shortcuts M…" at bounding box center [365, 200] width 539 height 276
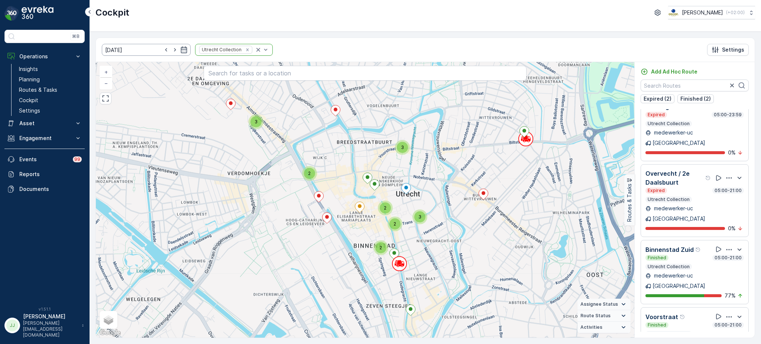
click at [142, 53] on input "[DATE]" at bounding box center [146, 50] width 89 height 12
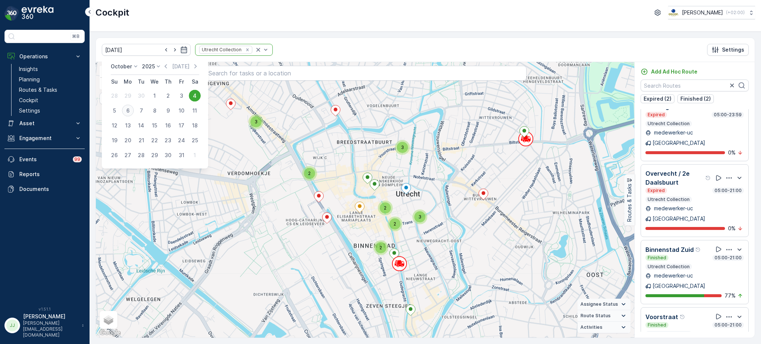
click at [130, 110] on div "6" at bounding box center [128, 111] width 12 height 12
type input "[DATE]"
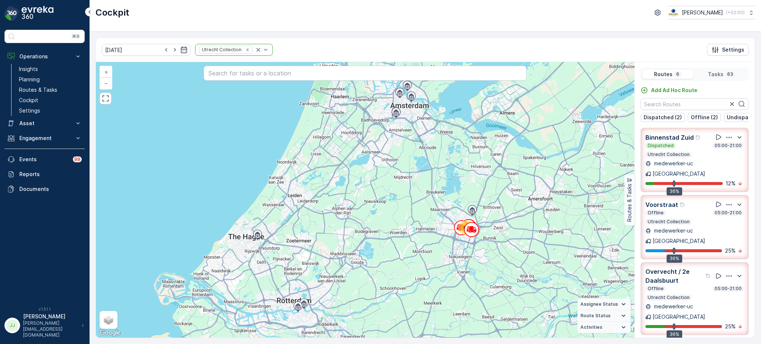
drag, startPoint x: 357, startPoint y: 206, endPoint x: 235, endPoint y: 153, distance: 132.9
click at [235, 153] on div "63 + − Satellite Roadmap Terrain Hybrid Leaflet Keyboard shortcuts Map Data Map…" at bounding box center [365, 200] width 539 height 276
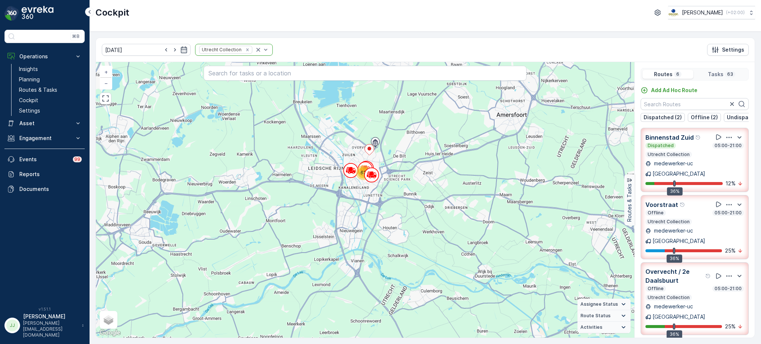
drag, startPoint x: 360, startPoint y: 188, endPoint x: 323, endPoint y: 171, distance: 41.3
click at [323, 171] on div "62 + − Satellite Roadmap Terrain Hybrid Leaflet Keyboard shortcuts Map Data Map…" at bounding box center [365, 200] width 539 height 276
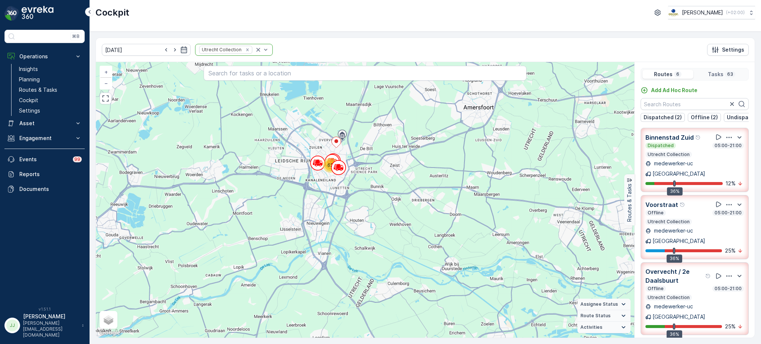
drag, startPoint x: 314, startPoint y: 161, endPoint x: 291, endPoint y: 158, distance: 22.6
click at [291, 158] on div "62 + − Satellite Roadmap Terrain Hybrid Leaflet Keyboard shortcuts Map Data Map…" at bounding box center [365, 200] width 539 height 276
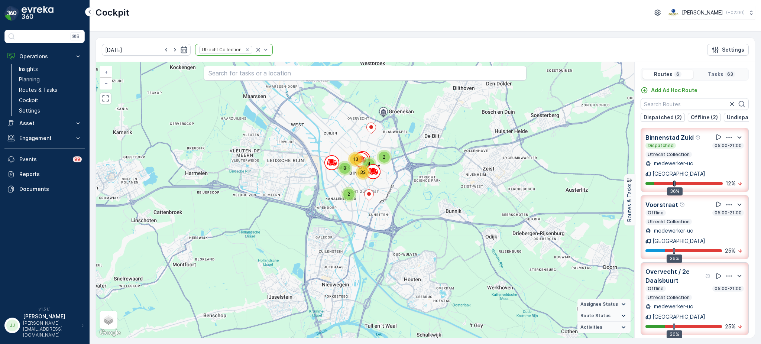
drag, startPoint x: 320, startPoint y: 172, endPoint x: 282, endPoint y: 177, distance: 38.5
click at [282, 177] on div "2 2 8 13 4 32 + − Satellite Roadmap Terrain Hybrid Leaflet Keyboard shortcuts M…" at bounding box center [365, 200] width 539 height 276
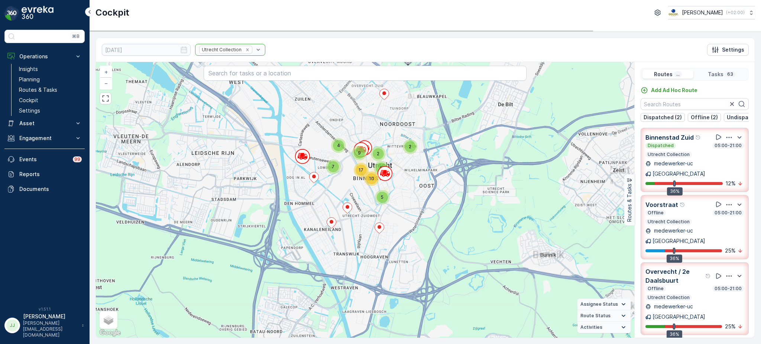
drag, startPoint x: 319, startPoint y: 182, endPoint x: 289, endPoint y: 179, distance: 30.3
click at [289, 179] on div "2 7 4 9 2 2 5 17 10 + − Satellite Roadmap Terrain Hybrid Leaflet Keyboard short…" at bounding box center [365, 200] width 539 height 276
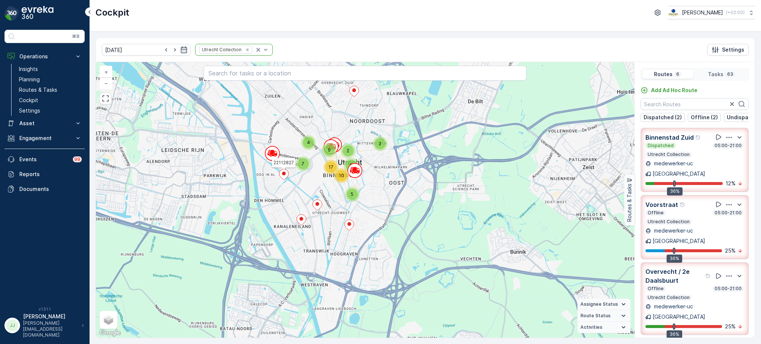
drag, startPoint x: 306, startPoint y: 207, endPoint x: 285, endPoint y: 207, distance: 20.1
click at [285, 207] on div "2 7 4 9 2 2 5 17 10 22112827 + − Satellite Roadmap Terrain Hybrid Leaflet Keybo…" at bounding box center [365, 200] width 539 height 276
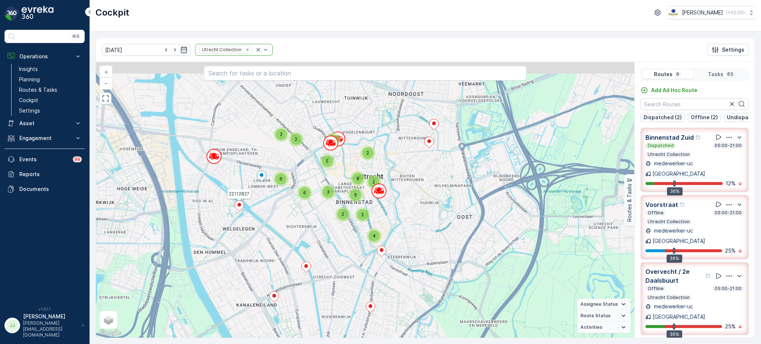
drag, startPoint x: 308, startPoint y: 168, endPoint x: 306, endPoint y: 230, distance: 61.7
click at [306, 230] on div "6 2 2 5 4 2 2 4 8 6 3 2 6 2 22112827 + − Satellite Roadmap Terrain Hybrid Leafl…" at bounding box center [365, 200] width 539 height 276
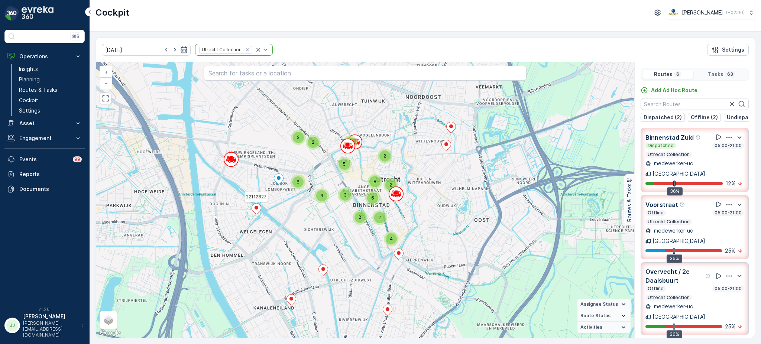
drag, startPoint x: 278, startPoint y: 158, endPoint x: 303, endPoint y: 155, distance: 25.9
click at [303, 155] on div "6 2 2 5 4 2 2 4 8 6 3 2 6 2 22112827 + − Satellite Roadmap Terrain Hybrid Leafl…" at bounding box center [365, 200] width 539 height 276
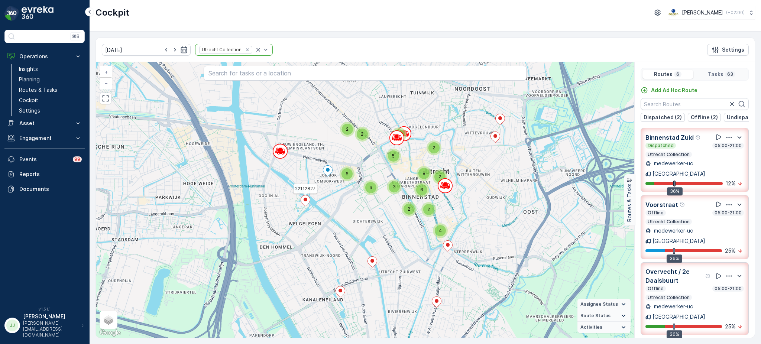
drag, startPoint x: 231, startPoint y: 129, endPoint x: 271, endPoint y: 123, distance: 39.9
click at [271, 123] on div "6 2 2 5 4 2 2 4 8 6 3 2 6 2 22112827 + − Satellite Roadmap Terrain Hybrid Leafl…" at bounding box center [365, 200] width 539 height 276
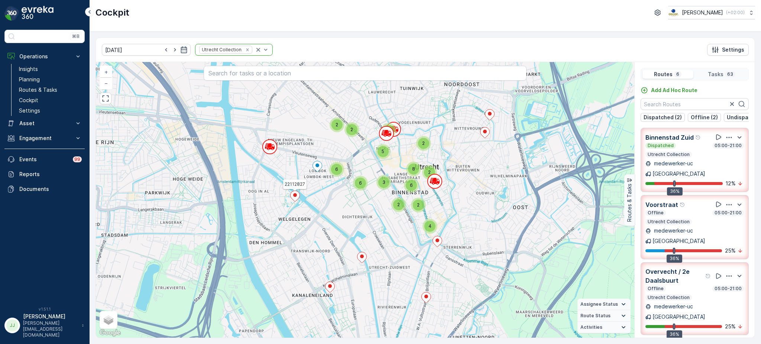
drag, startPoint x: 263, startPoint y: 198, endPoint x: 252, endPoint y: 191, distance: 13.1
click at [252, 191] on div "6 2 2 5 4 2 2 4 8 6 3 2 6 2 22112827 + − Satellite Roadmap Terrain Hybrid Leafl…" at bounding box center [365, 200] width 539 height 276
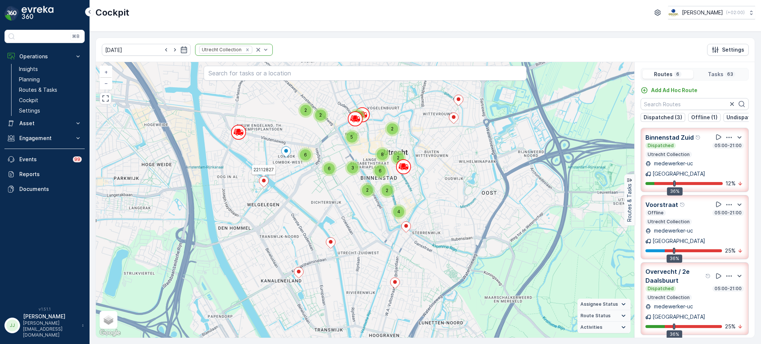
drag, startPoint x: 227, startPoint y: 186, endPoint x: 197, endPoint y: 175, distance: 32.8
click at [197, 175] on div "6 2 2 5 4 2 2 4 8 6 3 2 6 2 22112827 + − Satellite Roadmap Terrain Hybrid Leafl…" at bounding box center [365, 200] width 539 height 276
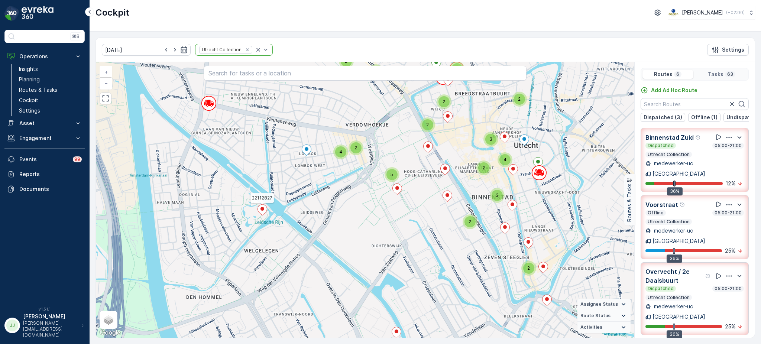
drag, startPoint x: 279, startPoint y: 171, endPoint x: 260, endPoint y: 203, distance: 37.2
click at [260, 203] on div "4 2 2 2 2 2 2 2 2 4 3 5 2 3 2 22112827 + − Satellite Roadmap Terrain Hybrid Lea…" at bounding box center [365, 200] width 539 height 276
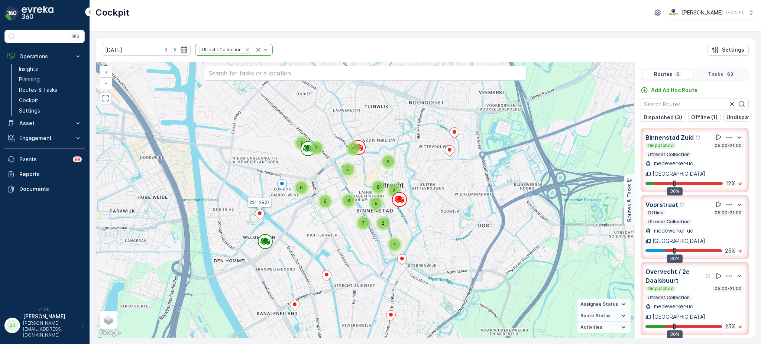
drag, startPoint x: 357, startPoint y: 230, endPoint x: 337, endPoint y: 246, distance: 25.5
click at [337, 246] on div "6 2 2 5 4 2 2 4 8 6 3 2 6 2 22112827 + − Satellite Roadmap Terrain Hybrid Leafl…" at bounding box center [365, 200] width 539 height 276
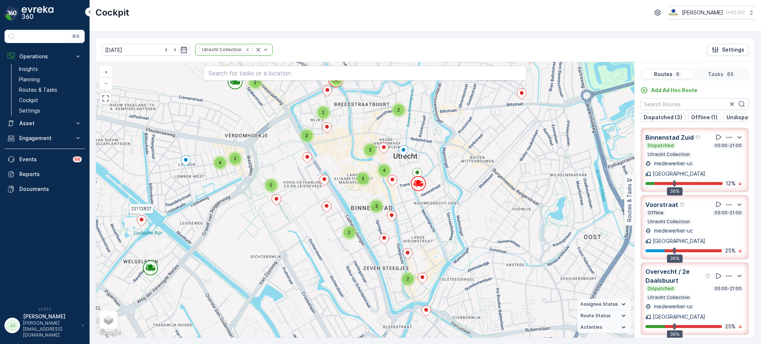
drag, startPoint x: 343, startPoint y: 194, endPoint x: 332, endPoint y: 208, distance: 18.5
click at [332, 208] on div "4 2 2 2 2 2 2 2 2 4 3 5 2 3 2 22112827 + − Satellite Roadmap Terrain Hybrid Lea…" at bounding box center [365, 200] width 539 height 276
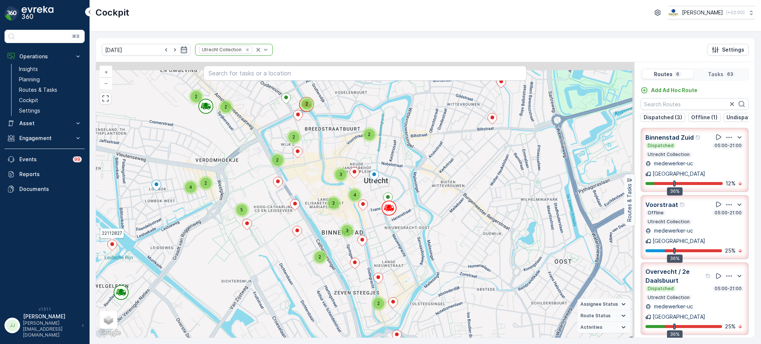
drag, startPoint x: 332, startPoint y: 208, endPoint x: 312, endPoint y: 220, distance: 23.2
click at [312, 220] on div "4 2 2 2 2 2 2 2 2 4 3 5 2 3 2 22112827 + − Satellite Roadmap Terrain Hybrid Lea…" at bounding box center [365, 200] width 539 height 276
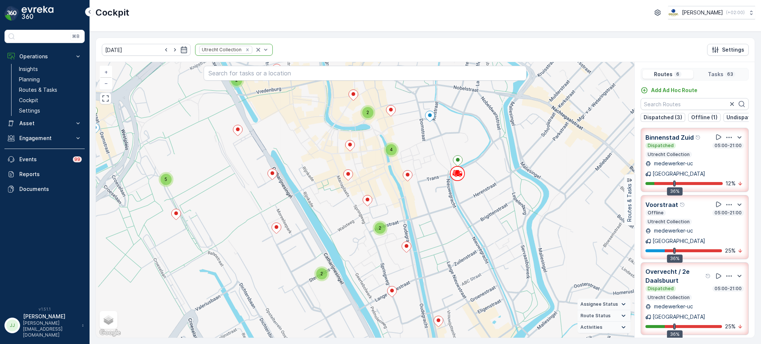
drag, startPoint x: 312, startPoint y: 220, endPoint x: 308, endPoint y: 199, distance: 21.6
click at [308, 199] on div "3 2 2 2 2 2 4 2 5 2 2 22112827 + − Satellite Roadmap Terrain Hybrid Leaflet Key…" at bounding box center [365, 200] width 539 height 276
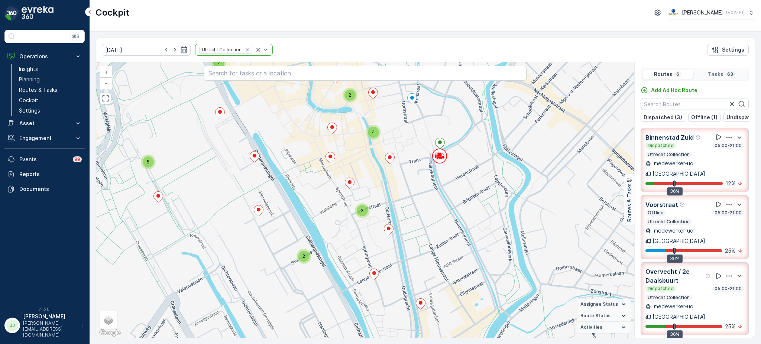
drag, startPoint x: 348, startPoint y: 210, endPoint x: 330, endPoint y: 193, distance: 25.0
click at [330, 193] on div "3 2 2 2 2 2 4 2 5 2 2 22112827 + − Satellite Roadmap Terrain Hybrid Leaflet Key…" at bounding box center [365, 200] width 539 height 276
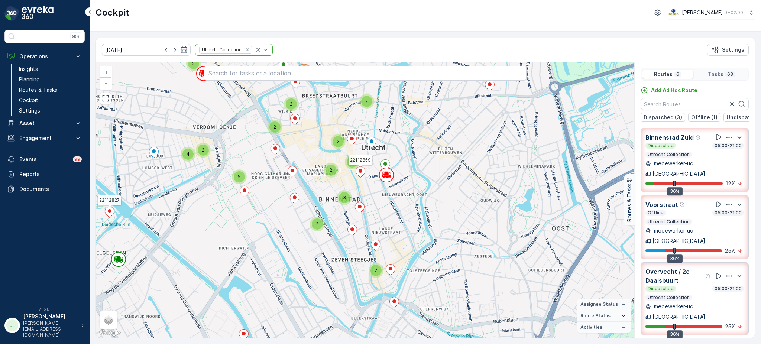
drag, startPoint x: 360, startPoint y: 167, endPoint x: 324, endPoint y: 195, distance: 45.3
click at [356, 177] on icon at bounding box center [360, 172] width 9 height 11
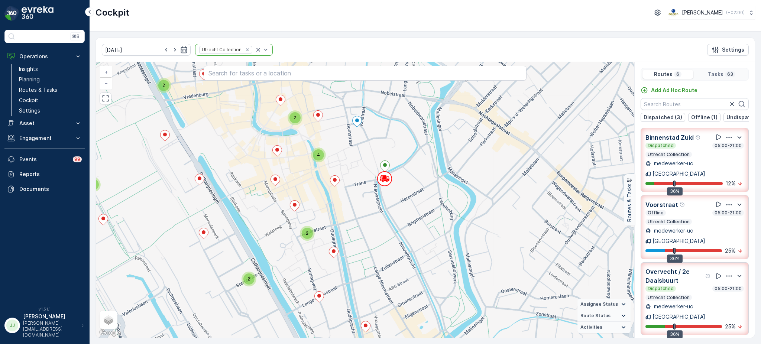
click at [337, 248] on icon at bounding box center [333, 252] width 9 height 11
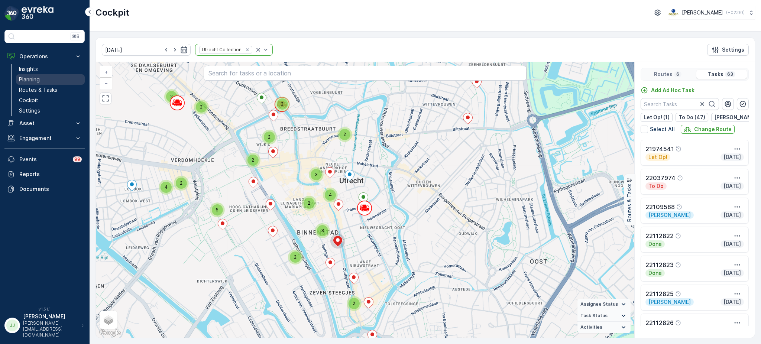
click at [48, 80] on link "Planning" at bounding box center [50, 79] width 69 height 10
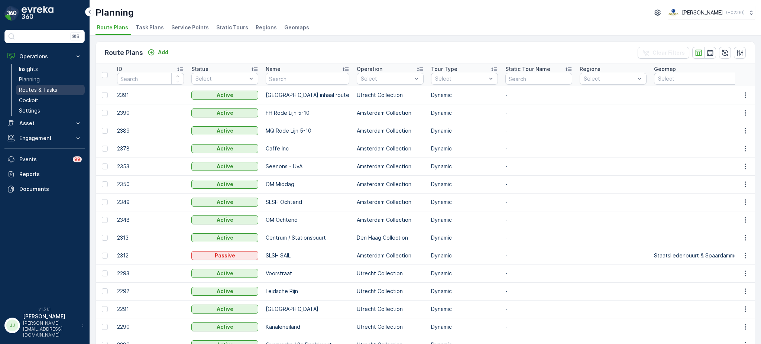
click at [41, 92] on p "Routes & Tasks" at bounding box center [38, 89] width 38 height 7
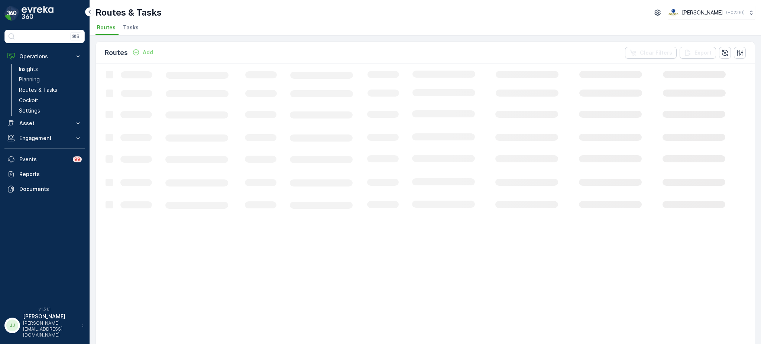
click at [131, 30] on span "Tasks" at bounding box center [131, 27] width 16 height 7
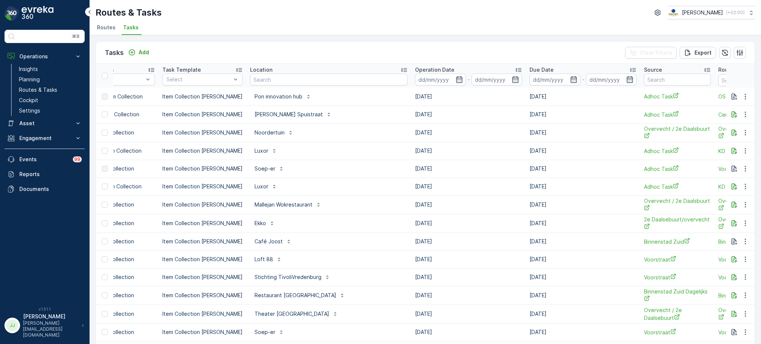
scroll to position [0, 178]
click at [286, 76] on input "text" at bounding box center [328, 80] width 158 height 12
type input "o"
type input "boat bar"
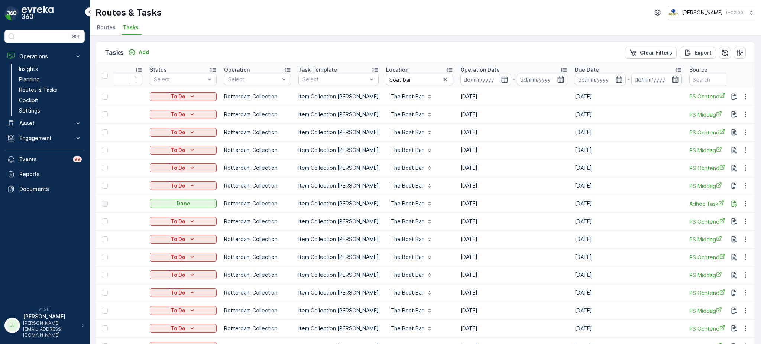
click at [560, 70] on icon at bounding box center [563, 69] width 7 height 7
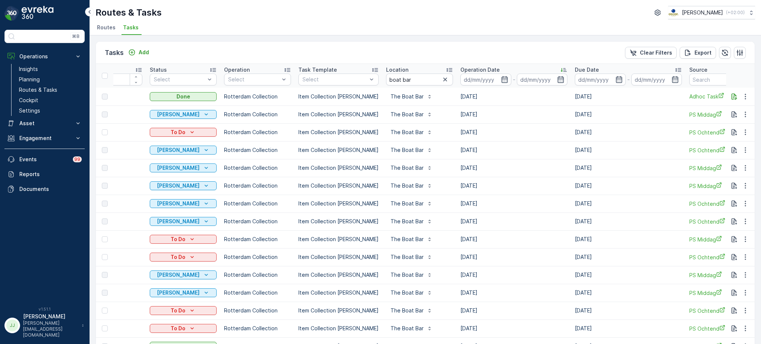
click at [560, 70] on icon at bounding box center [563, 69] width 7 height 7
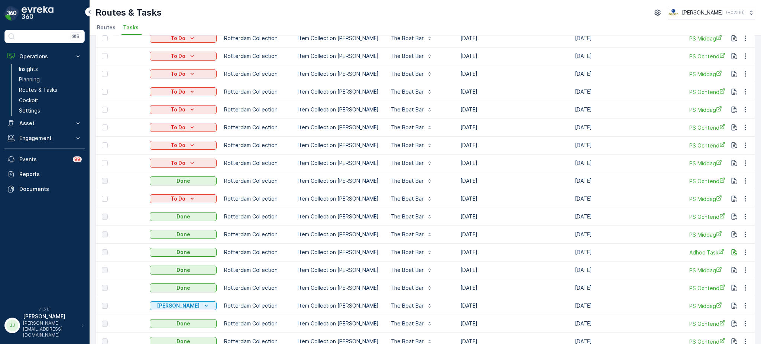
scroll to position [201, 0]
click at [736, 253] on icon "button" at bounding box center [734, 252] width 7 height 7
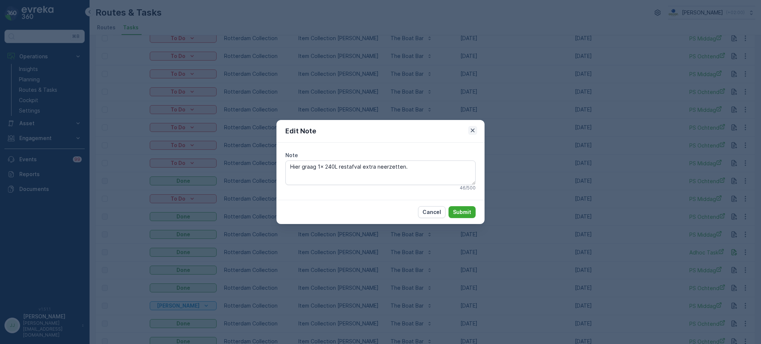
click at [473, 127] on icon "button" at bounding box center [472, 130] width 7 height 7
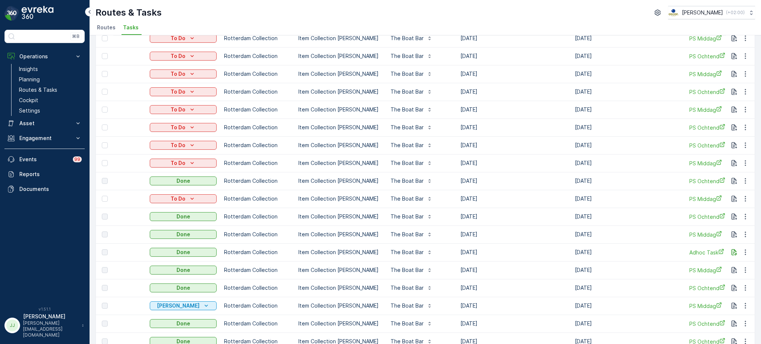
scroll to position [0, 0]
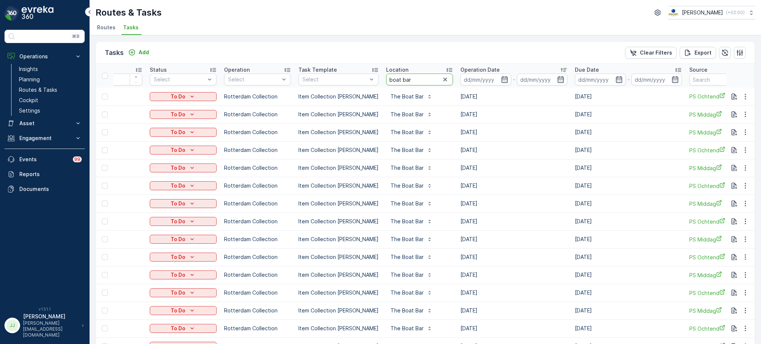
drag, startPoint x: 411, startPoint y: 77, endPoint x: 334, endPoint y: 94, distance: 78.8
type input "pannenkoken"
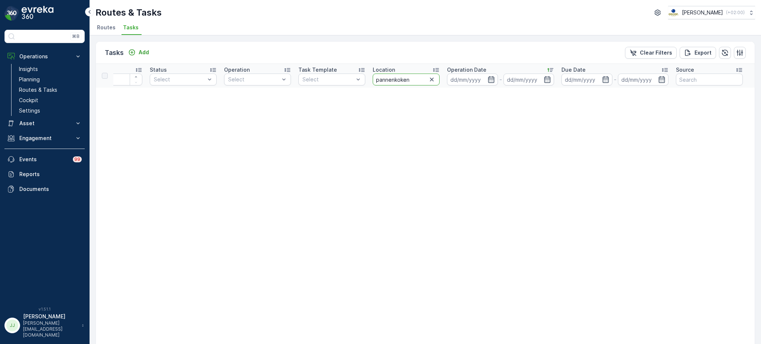
click at [401, 80] on input "pannenkoken" at bounding box center [406, 80] width 67 height 12
type input "pannenkoeken"
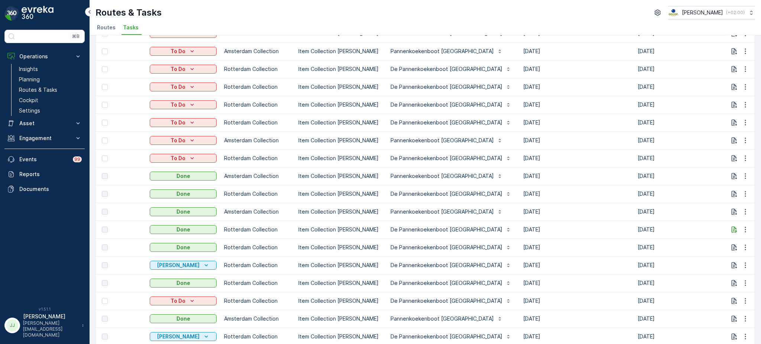
scroll to position [360, 0]
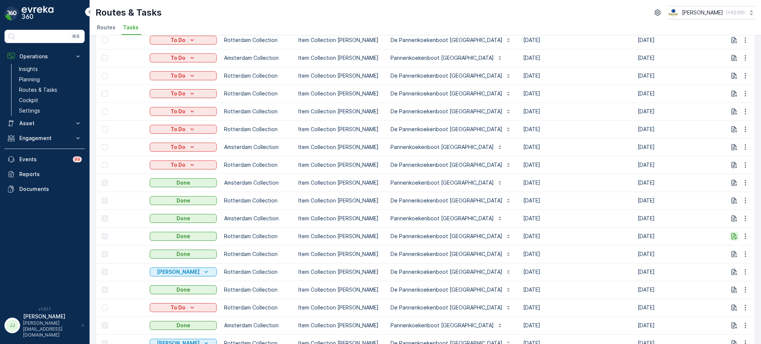
click at [733, 236] on icon "button" at bounding box center [734, 236] width 7 height 7
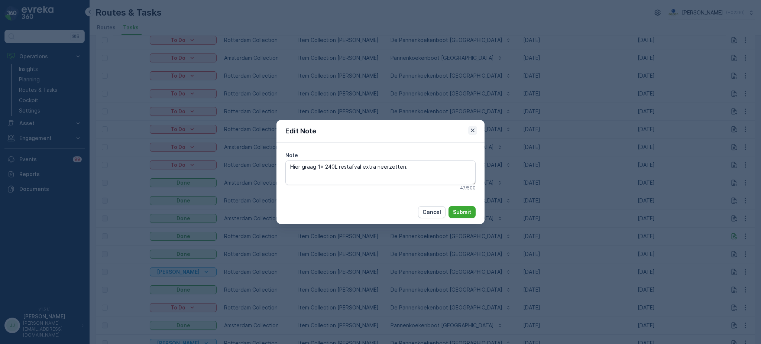
click at [476, 127] on icon "button" at bounding box center [472, 130] width 7 height 7
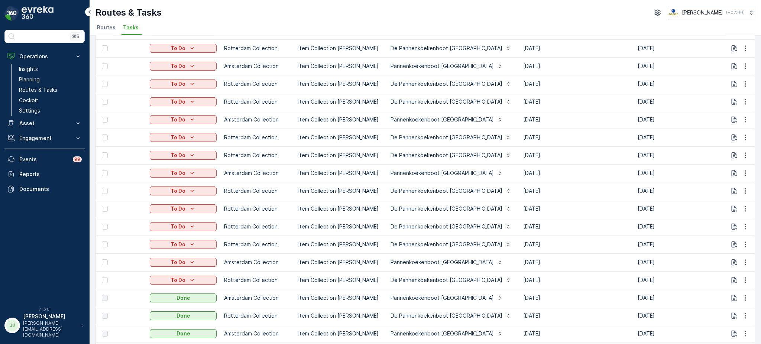
scroll to position [0, 0]
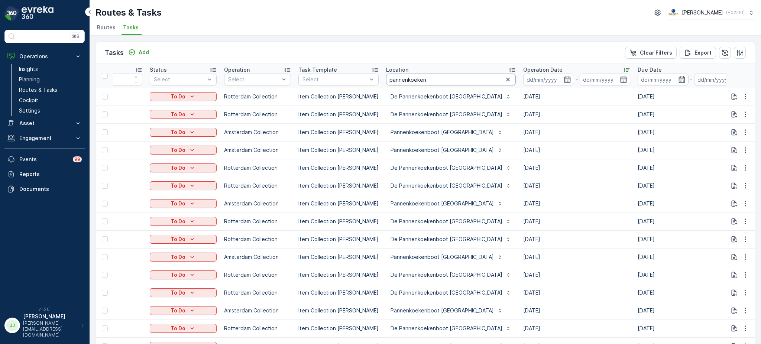
click at [423, 80] on input "pannenkoeken" at bounding box center [451, 80] width 130 height 12
type input "pannenkoekenboot rott"
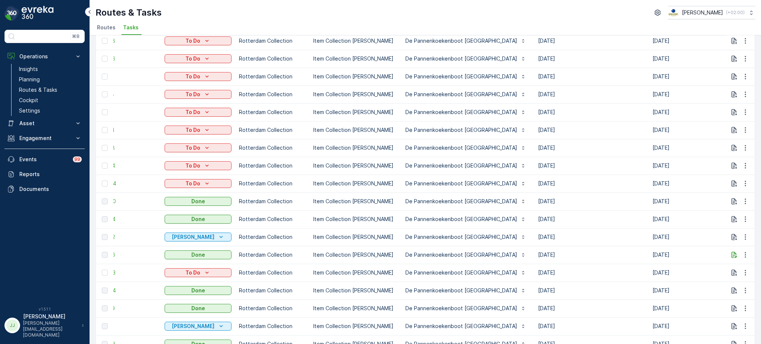
scroll to position [0, 28]
click at [731, 254] on icon "button" at bounding box center [734, 254] width 7 height 7
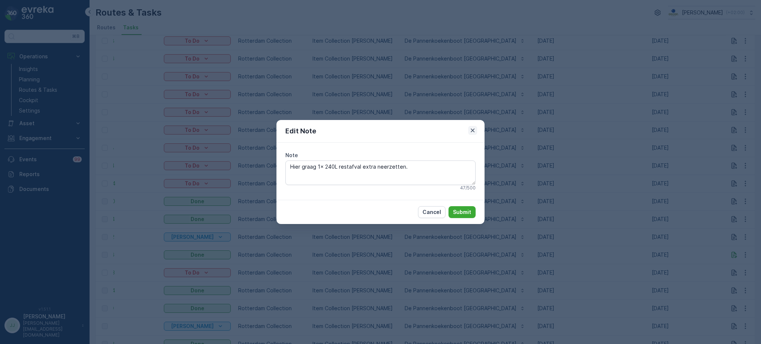
click at [472, 132] on icon "button" at bounding box center [472, 130] width 7 height 7
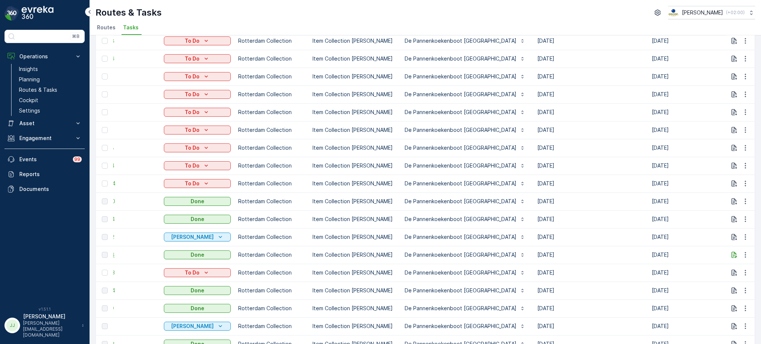
scroll to position [0, 0]
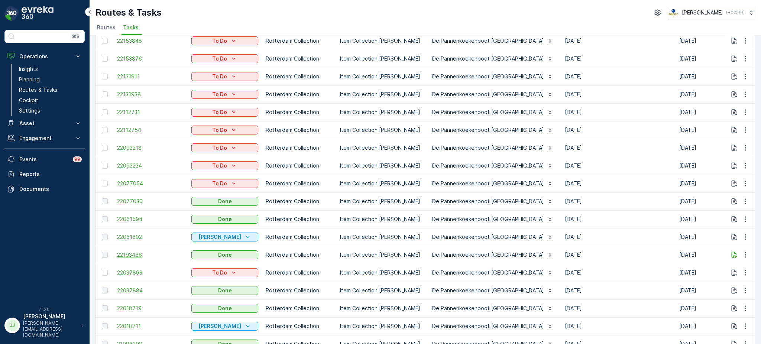
click at [123, 252] on span "22193466" at bounding box center [150, 254] width 67 height 7
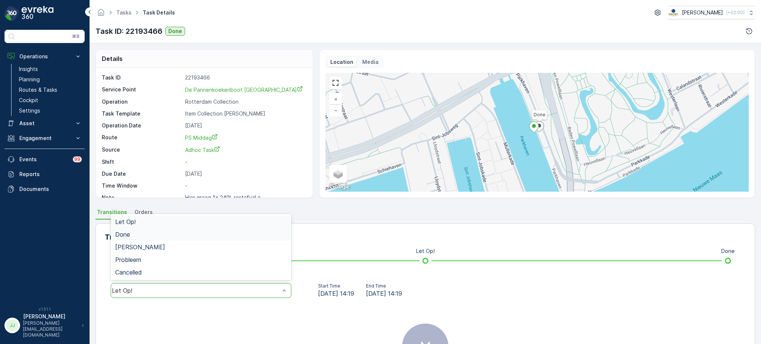
click at [161, 231] on div "Done" at bounding box center [201, 234] width 172 height 7
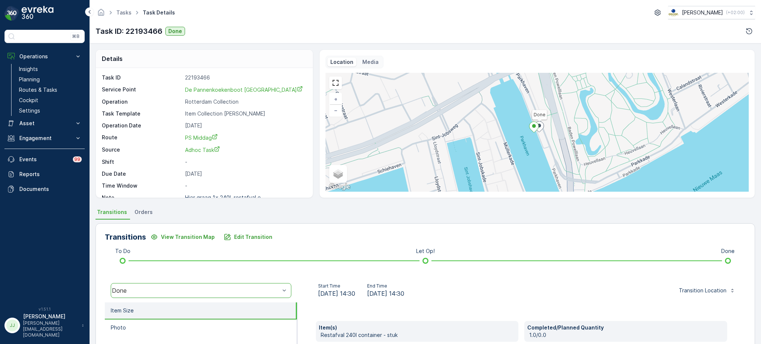
click at [371, 58] on div "Media" at bounding box center [370, 62] width 22 height 9
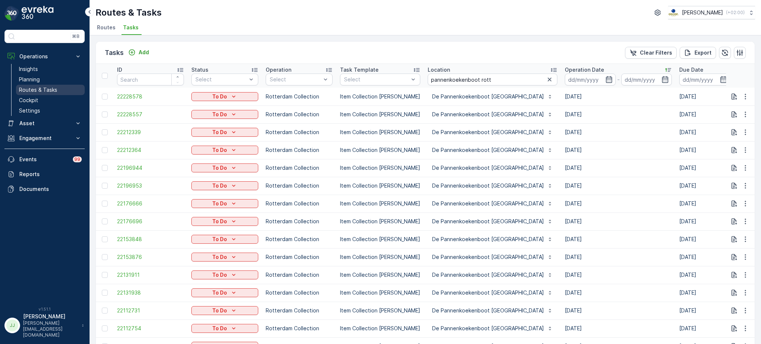
click at [55, 88] on p "Routes & Tasks" at bounding box center [38, 89] width 38 height 7
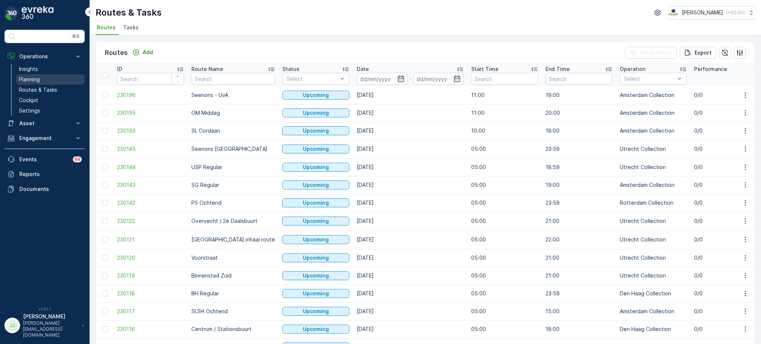
click at [56, 80] on link "Planning" at bounding box center [50, 79] width 69 height 10
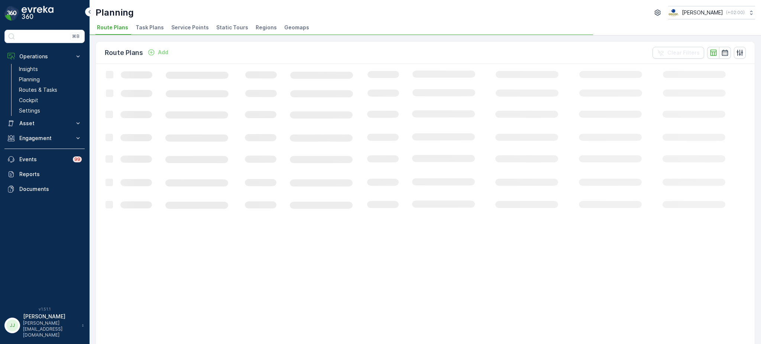
click at [154, 32] on li "Task Plans" at bounding box center [150, 28] width 33 height 13
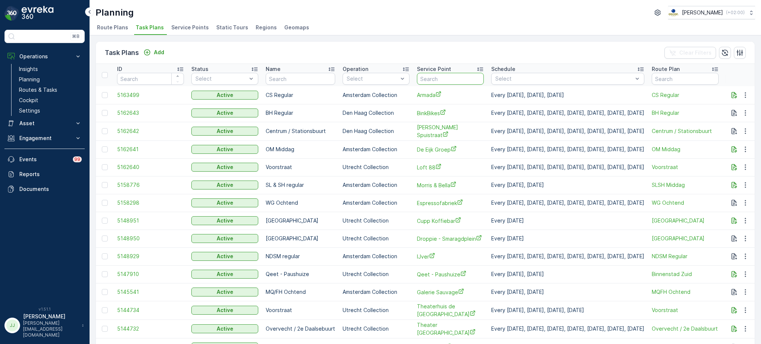
click at [423, 77] on input "text" at bounding box center [450, 79] width 67 height 12
click at [314, 80] on input "text" at bounding box center [301, 79] width 70 height 12
type input "PS mid"
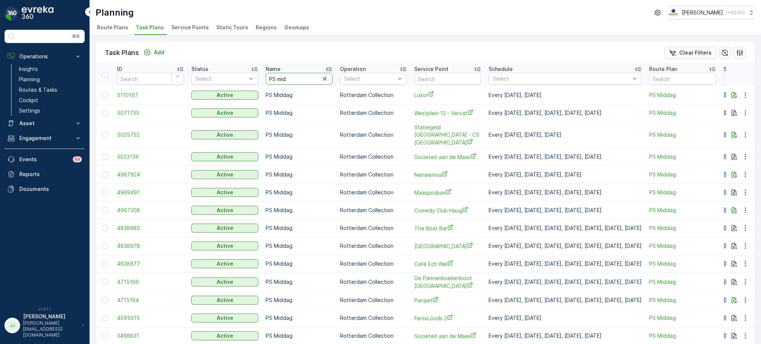
click at [314, 80] on input "PS mid" at bounding box center [299, 79] width 67 height 12
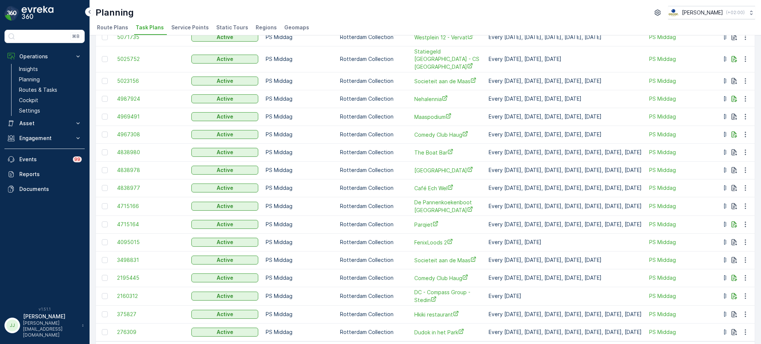
scroll to position [75, 0]
click at [29, 82] on p "Planning" at bounding box center [29, 79] width 21 height 7
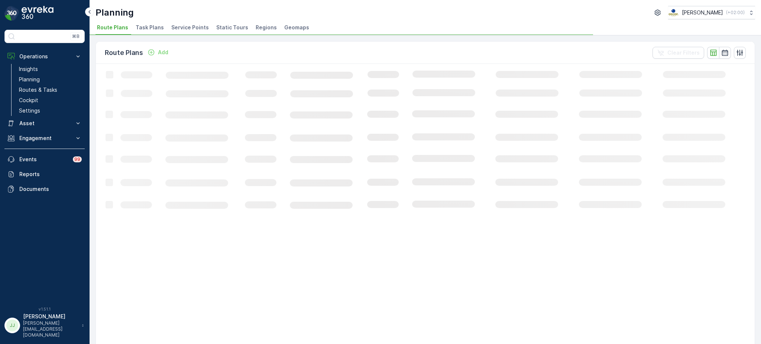
click at [176, 32] on li "Service Points" at bounding box center [191, 28] width 42 height 13
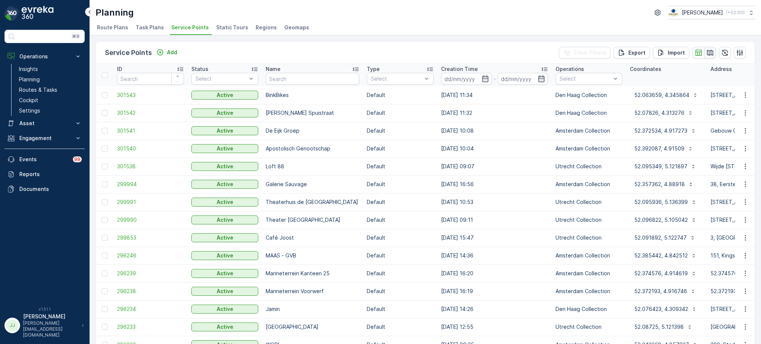
click at [704, 54] on button "button" at bounding box center [710, 53] width 12 height 12
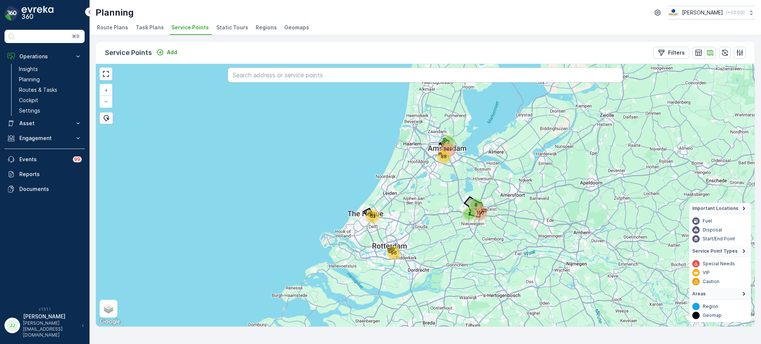
click at [388, 258] on div "63 249 150 88 3 96 8 2 + − Satellite Roadmap Terrain Hybrid Leaflet Keyboard sh…" at bounding box center [425, 195] width 659 height 263
click at [395, 254] on div "96" at bounding box center [393, 253] width 11 height 11
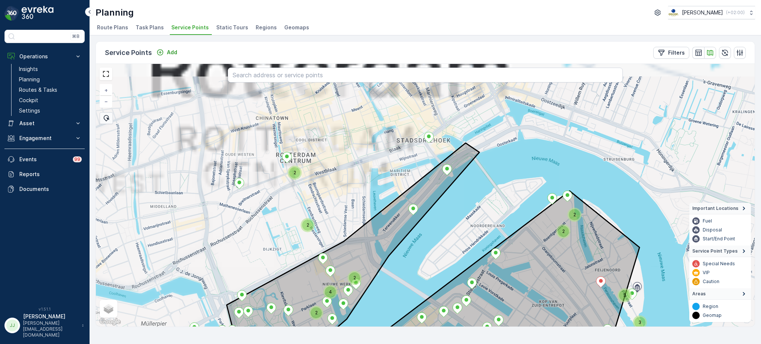
drag, startPoint x: 358, startPoint y: 210, endPoint x: 365, endPoint y: 225, distance: 16.5
click at [365, 225] on div "2 2 2 2 2 3 2 4 3 2 2 het Park en Scheepvaartkwartier + − Satellite Roadmap Ter…" at bounding box center [425, 195] width 659 height 263
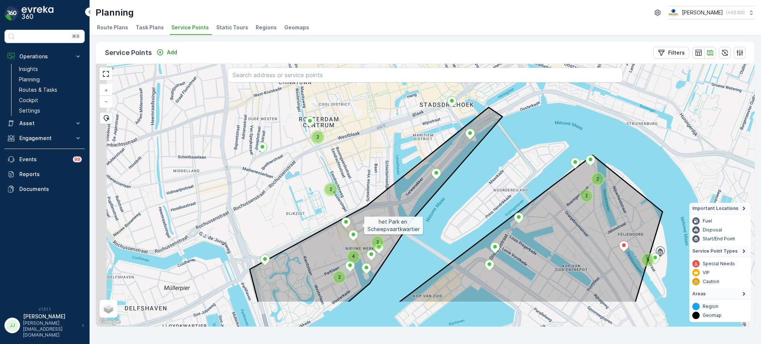
drag, startPoint x: 343, startPoint y: 278, endPoint x: 362, endPoint y: 226, distance: 56.0
click at [362, 226] on icon at bounding box center [376, 205] width 253 height 196
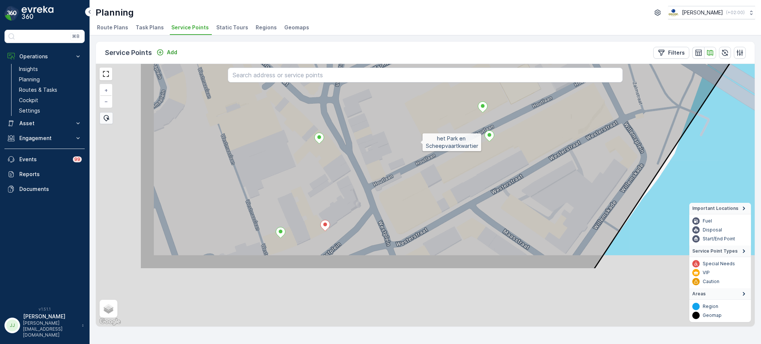
drag, startPoint x: 341, startPoint y: 207, endPoint x: 426, endPoint y: 137, distance: 110.1
click at [426, 137] on icon at bounding box center [474, 110] width 669 height 317
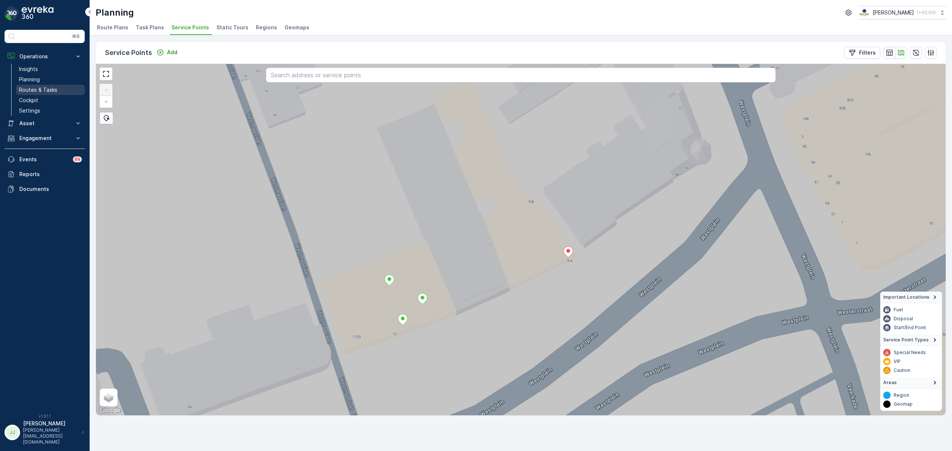
click at [51, 88] on p "Routes & Tasks" at bounding box center [38, 89] width 38 height 7
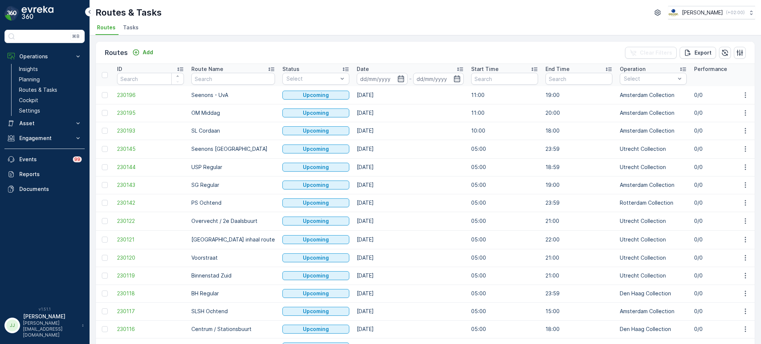
click at [129, 28] on span "Tasks" at bounding box center [131, 27] width 16 height 7
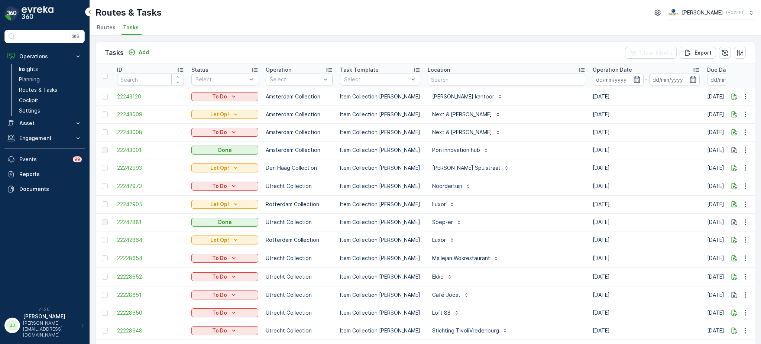
click at [444, 80] on input "text" at bounding box center [507, 80] width 158 height 12
type input "hilton"
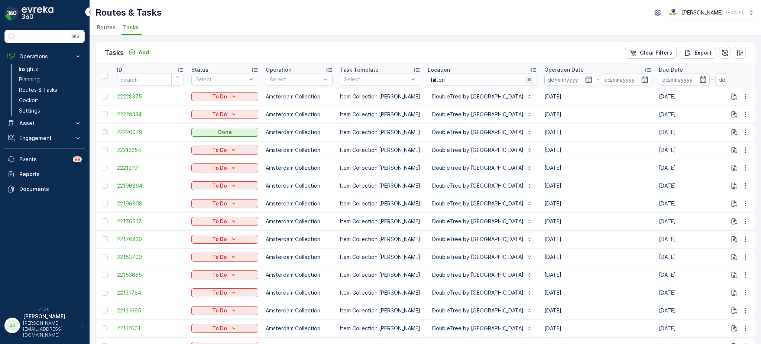
click at [533, 82] on icon "button" at bounding box center [529, 79] width 7 height 7
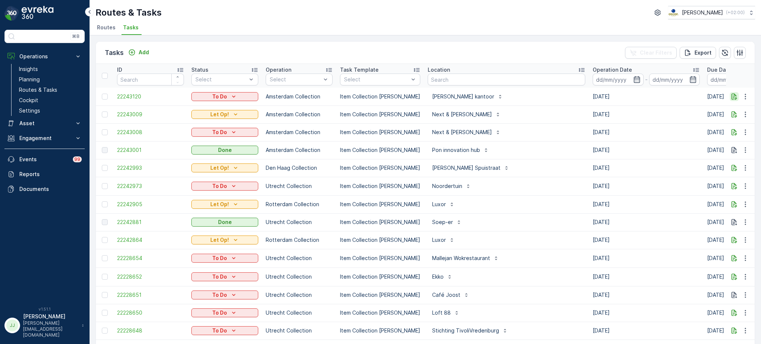
click at [731, 97] on icon "button" at bounding box center [734, 96] width 7 height 7
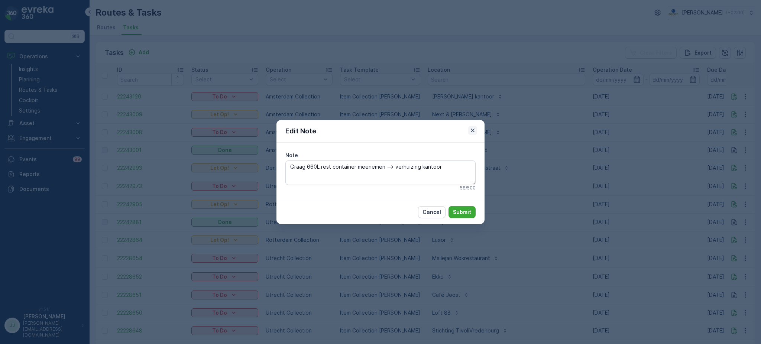
click at [473, 130] on icon "button" at bounding box center [473, 131] width 4 height 4
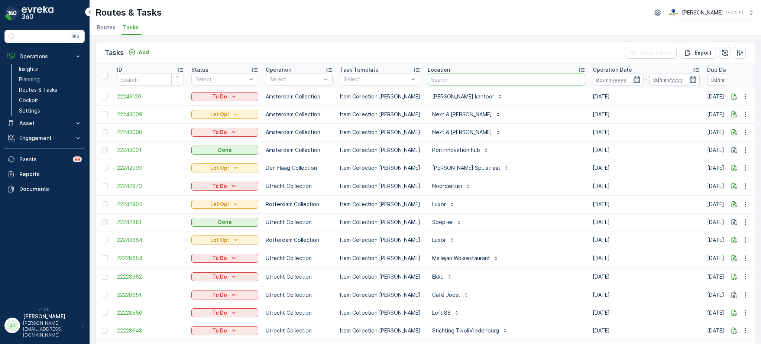
click at [431, 83] on input "text" at bounding box center [507, 80] width 158 height 12
type input "malleja"
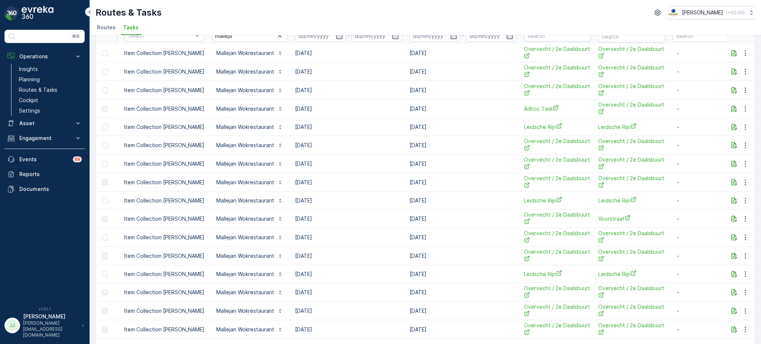
scroll to position [0, 217]
click at [35, 87] on p "Routes & Tasks" at bounding box center [38, 89] width 38 height 7
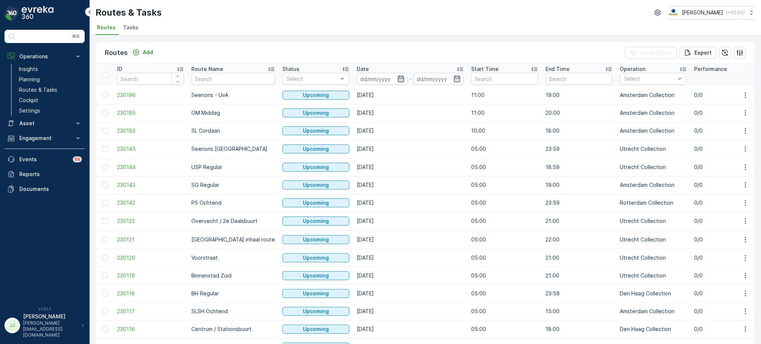
click at [397, 80] on icon "button" at bounding box center [400, 78] width 7 height 7
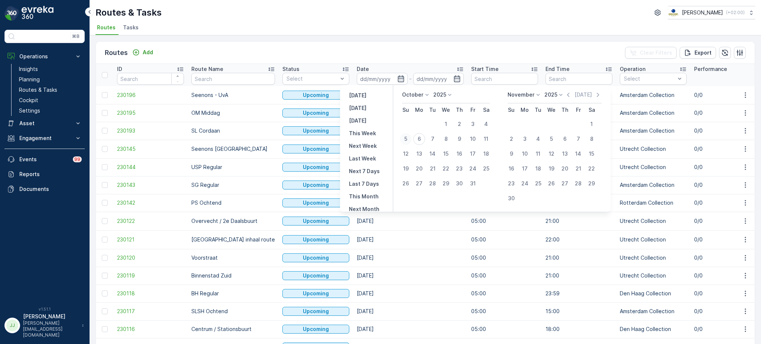
click at [409, 137] on div "5" at bounding box center [406, 139] width 12 height 12
type input "[DATE]"
click at [409, 137] on div "5" at bounding box center [406, 139] width 12 height 12
type input "[DATE]"
click at [409, 137] on div "5" at bounding box center [406, 139] width 12 height 12
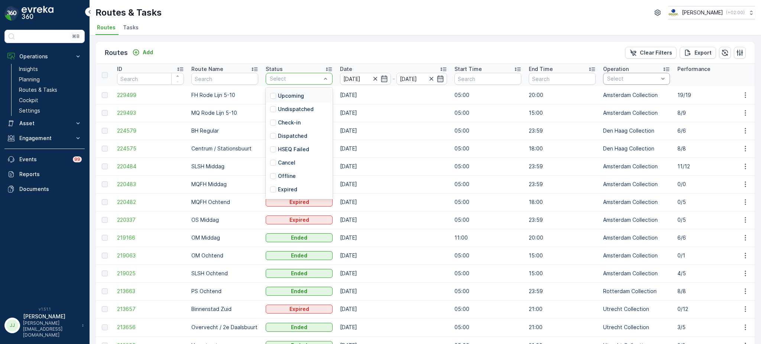
click at [606, 77] on div "Select" at bounding box center [636, 79] width 67 height 12
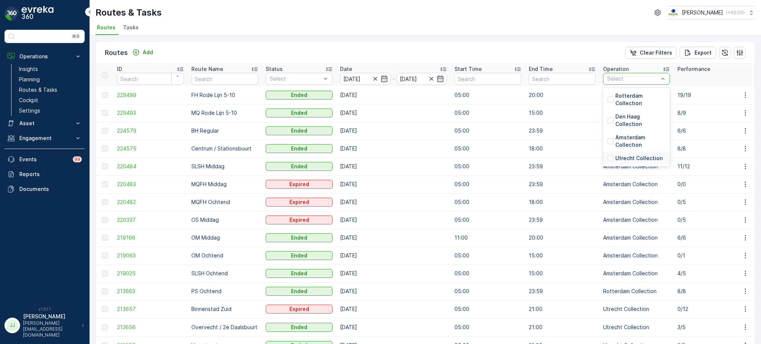
click at [617, 154] on div "Utrecht Collection" at bounding box center [636, 158] width 67 height 13
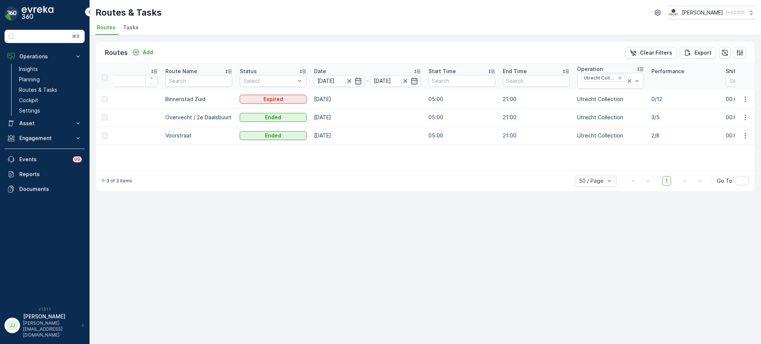
scroll to position [0, 33]
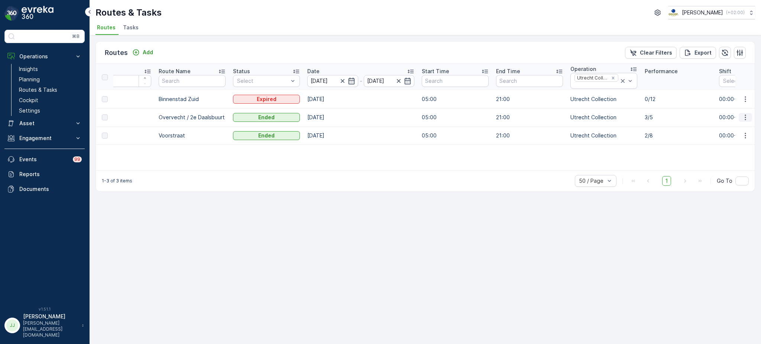
click at [744, 115] on icon "button" at bounding box center [745, 117] width 7 height 7
click at [724, 128] on span "See More Details" at bounding box center [728, 128] width 43 height 7
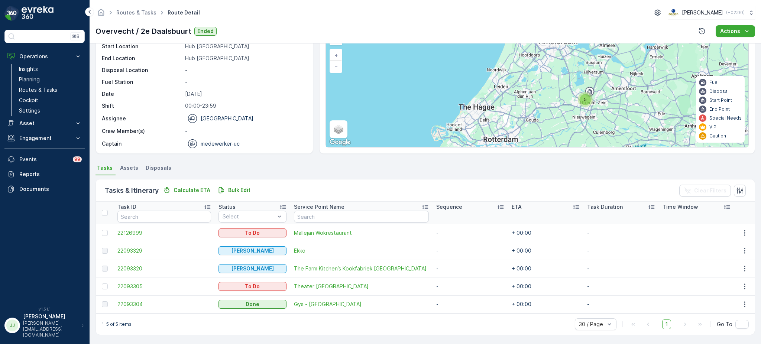
scroll to position [44, 0]
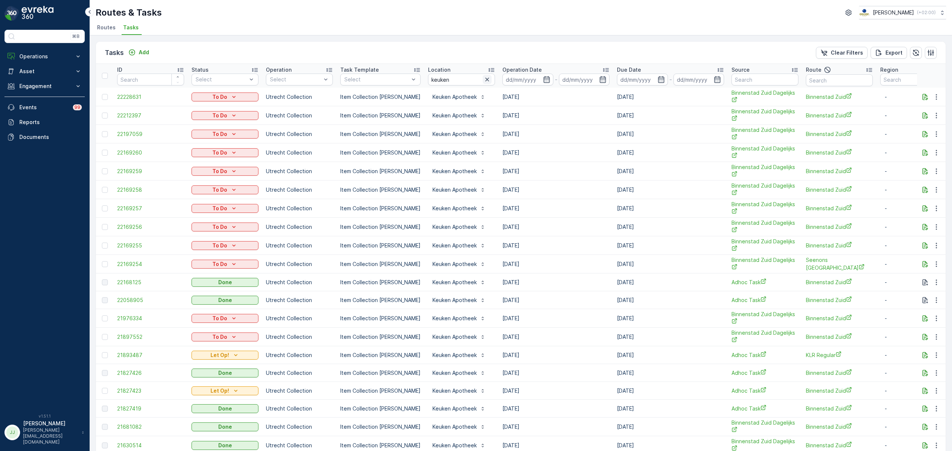
click at [483, 76] on icon "button" at bounding box center [486, 79] width 7 height 7
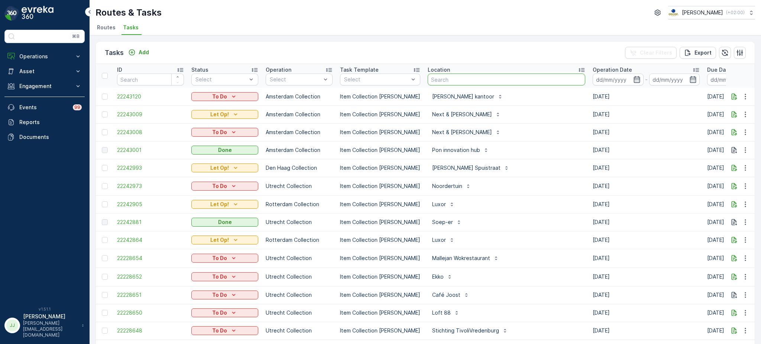
click at [442, 80] on input "text" at bounding box center [507, 80] width 158 height 12
type input "copain"
